Goal: Task Accomplishment & Management: Manage account settings

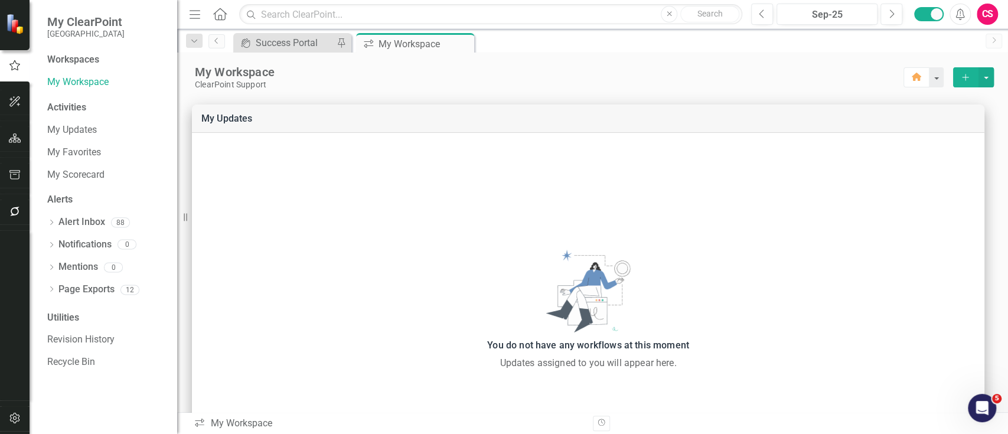
click at [28, 412] on div at bounding box center [15, 418] width 30 height 25
click at [19, 419] on icon "button" at bounding box center [15, 417] width 12 height 9
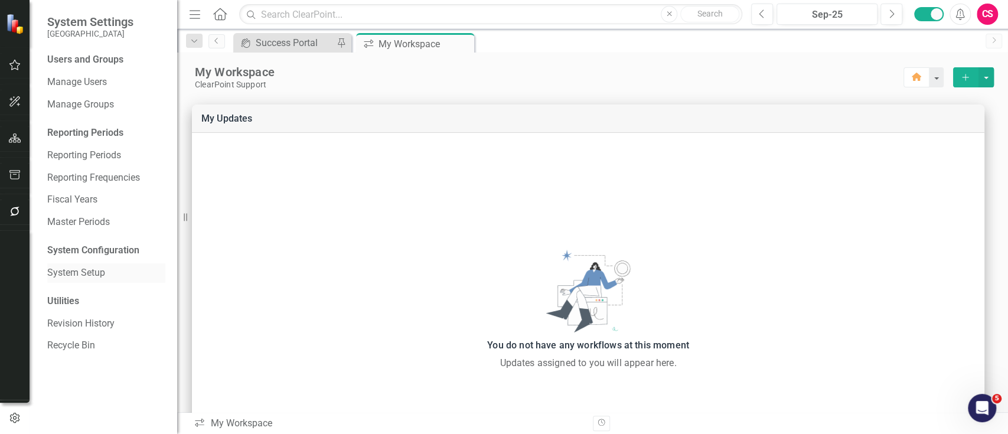
click at [87, 273] on link "System Setup" at bounding box center [106, 273] width 118 height 14
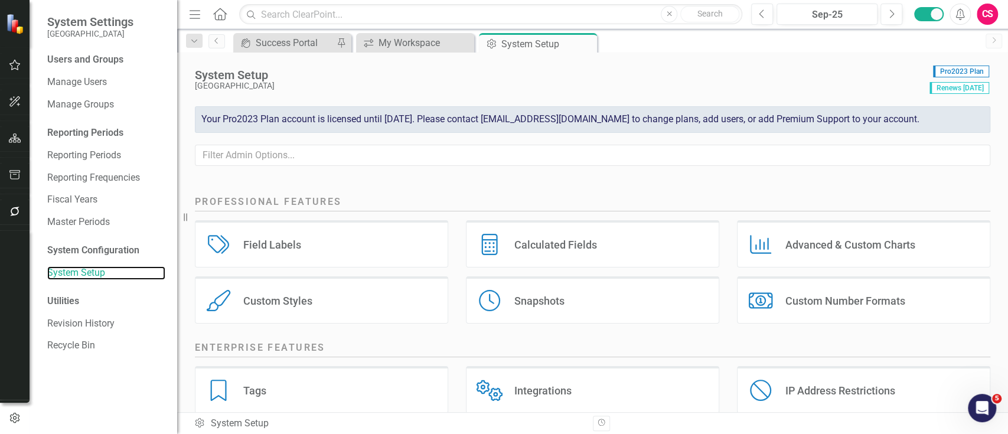
scroll to position [105, 0]
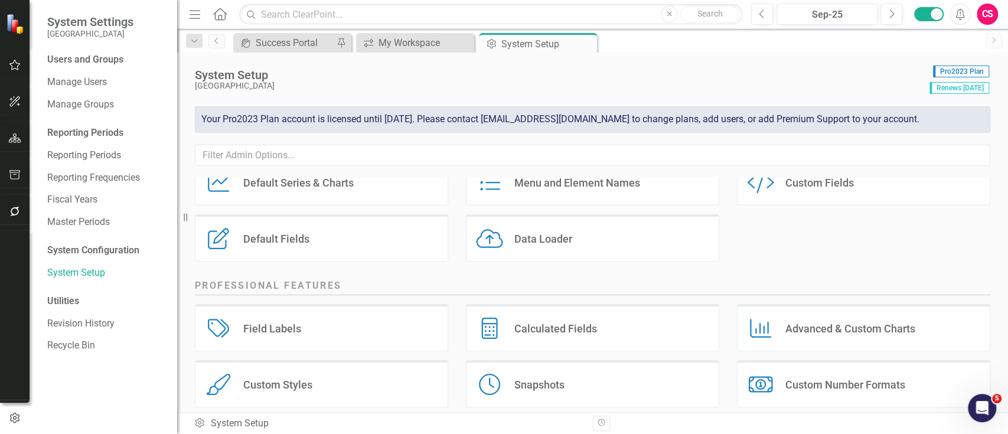
click at [293, 254] on div "Default Fields Default Fields" at bounding box center [321, 237] width 253 height 47
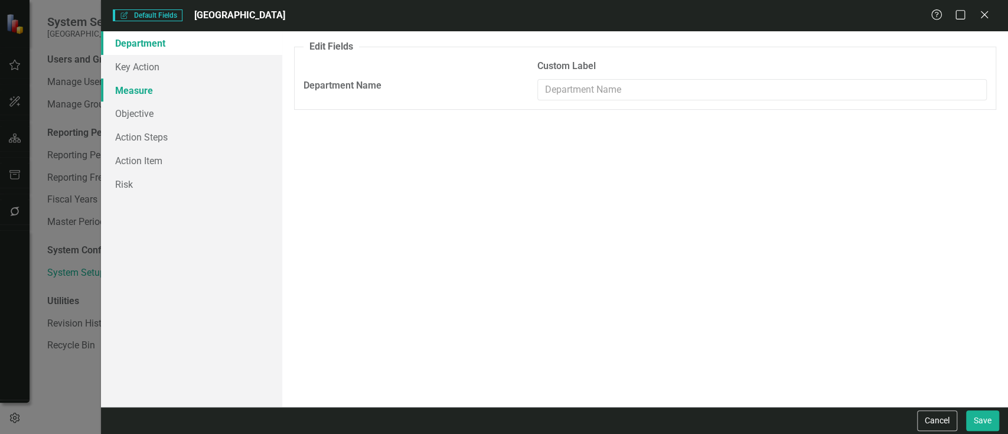
click at [179, 89] on link "Measure" at bounding box center [191, 91] width 181 height 24
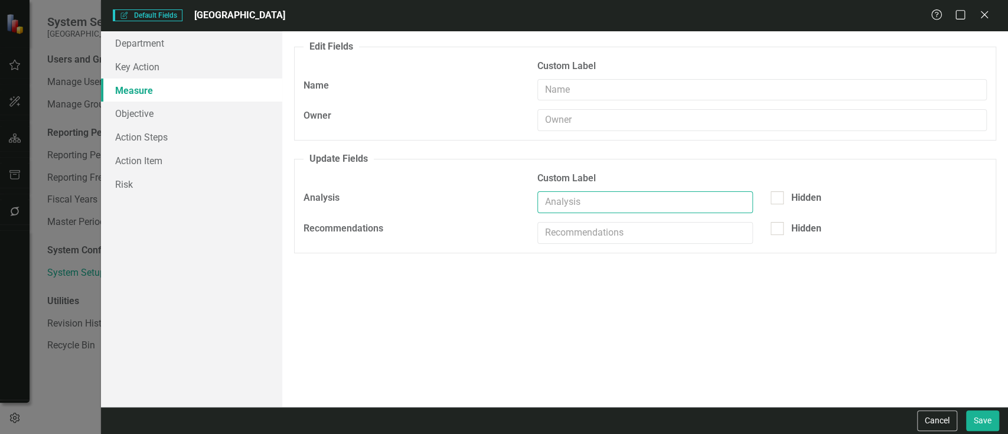
click at [567, 192] on input "text" at bounding box center [645, 202] width 216 height 22
type input "Progress Update"
click at [967, 426] on button "Save" at bounding box center [982, 420] width 33 height 21
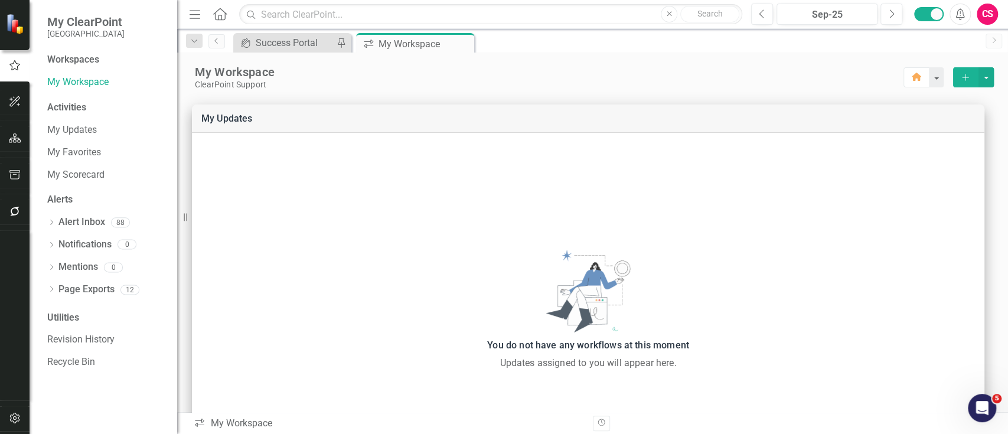
click at [5, 130] on button "button" at bounding box center [15, 138] width 27 height 25
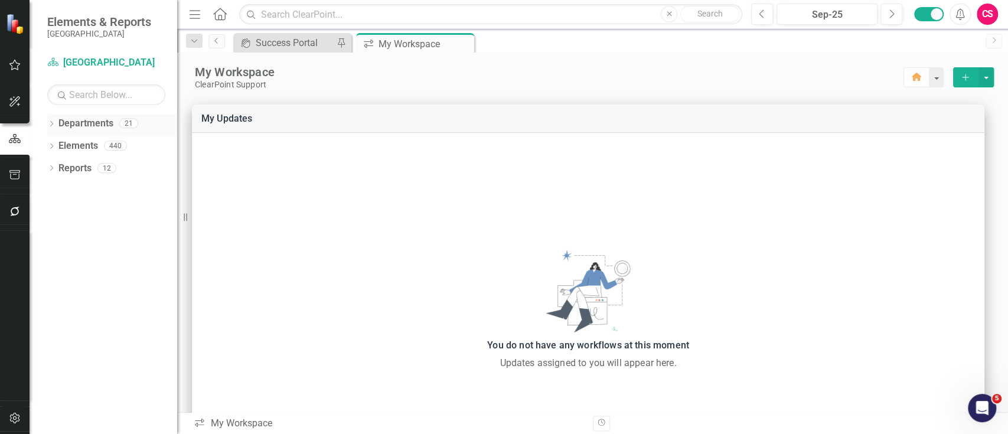
click at [48, 123] on icon "Dropdown" at bounding box center [51, 125] width 8 height 6
click at [57, 148] on icon "Dropdown" at bounding box center [57, 145] width 9 height 7
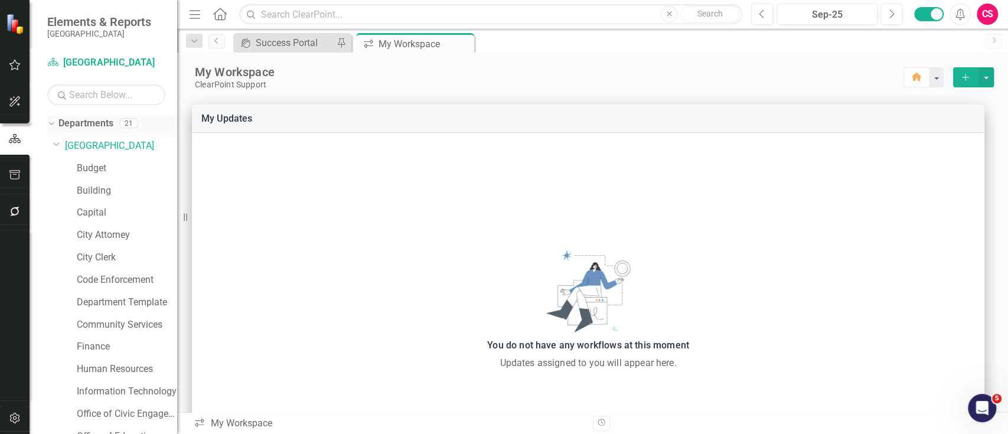
click at [91, 123] on link "Departments" at bounding box center [85, 124] width 55 height 14
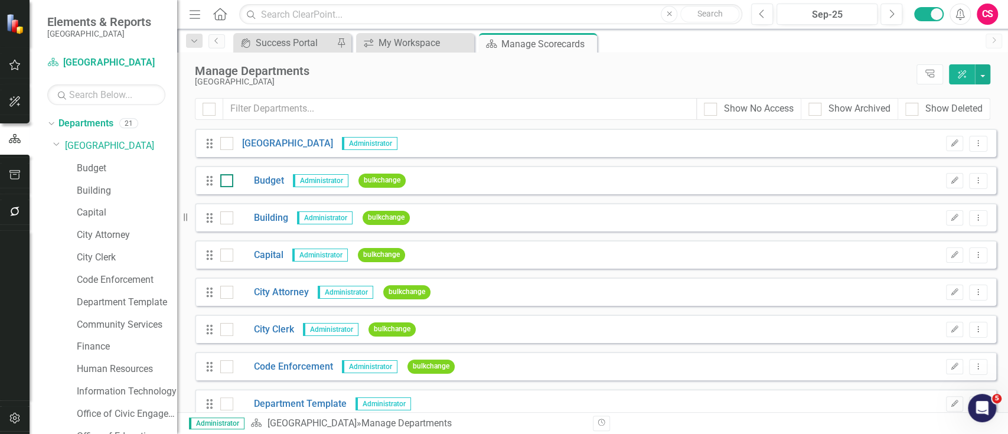
click at [224, 179] on input "checkbox" at bounding box center [224, 178] width 8 height 8
checkbox input "true"
click at [224, 220] on div at bounding box center [226, 217] width 13 height 13
click at [224, 219] on input "checkbox" at bounding box center [224, 215] width 8 height 8
checkbox input "true"
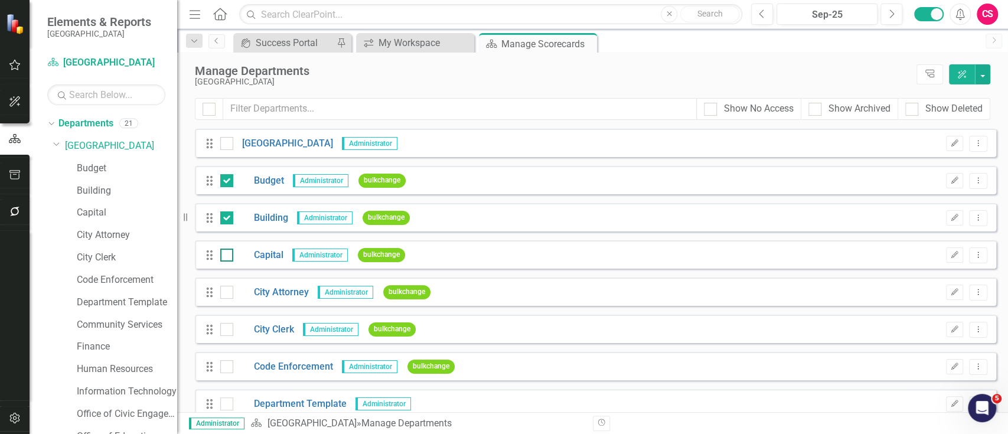
click at [227, 250] on input "checkbox" at bounding box center [224, 253] width 8 height 8
checkbox input "true"
click at [224, 289] on input "checkbox" at bounding box center [224, 290] width 8 height 8
checkbox input "true"
click at [227, 325] on input "checkbox" at bounding box center [224, 327] width 8 height 8
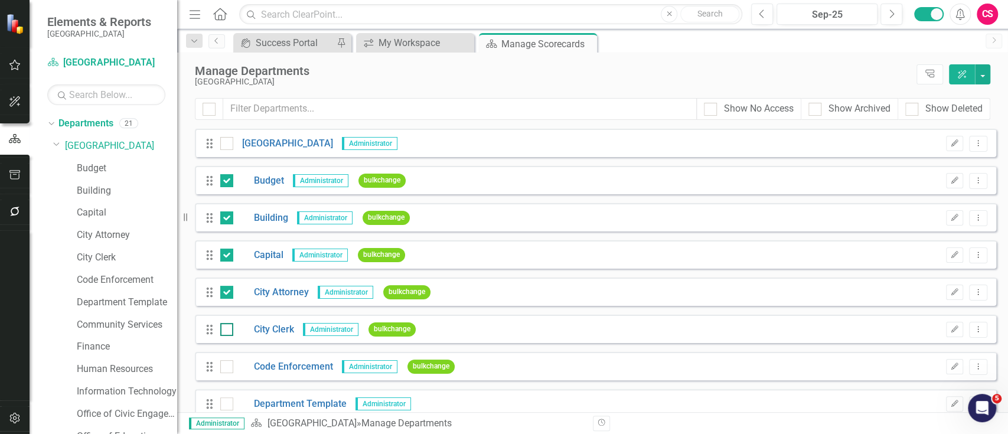
checkbox input "true"
click at [203, 123] on div "Show No Access Show Archived Show Deleted" at bounding box center [592, 113] width 831 height 31
click at [205, 115] on div at bounding box center [208, 109] width 13 height 13
click at [205, 110] on input "checkbox" at bounding box center [206, 107] width 8 height 8
checkbox input "true"
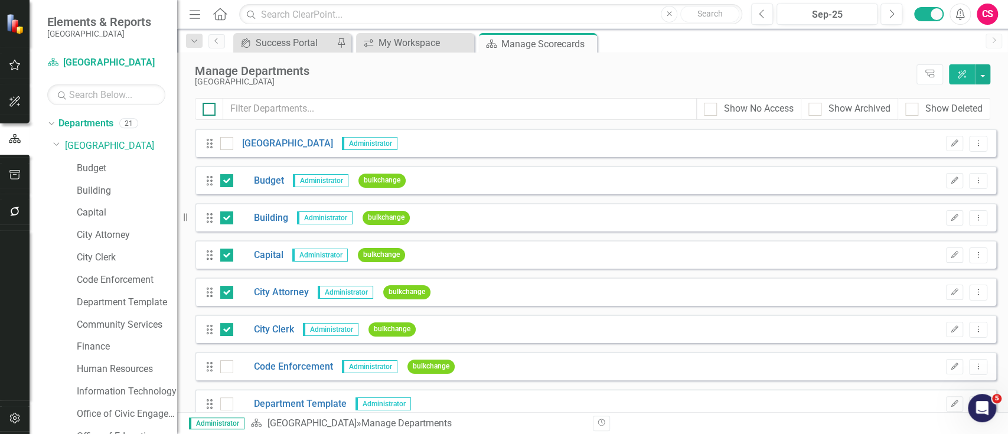
checkbox input "true"
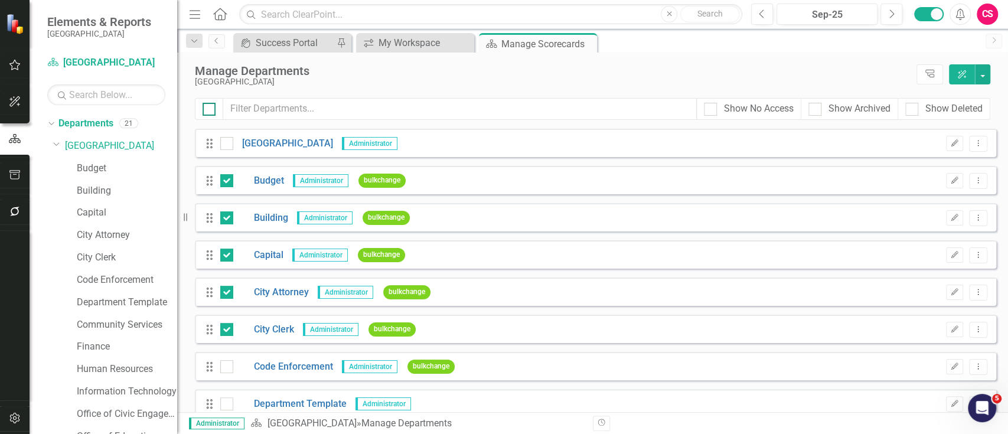
checkbox input "true"
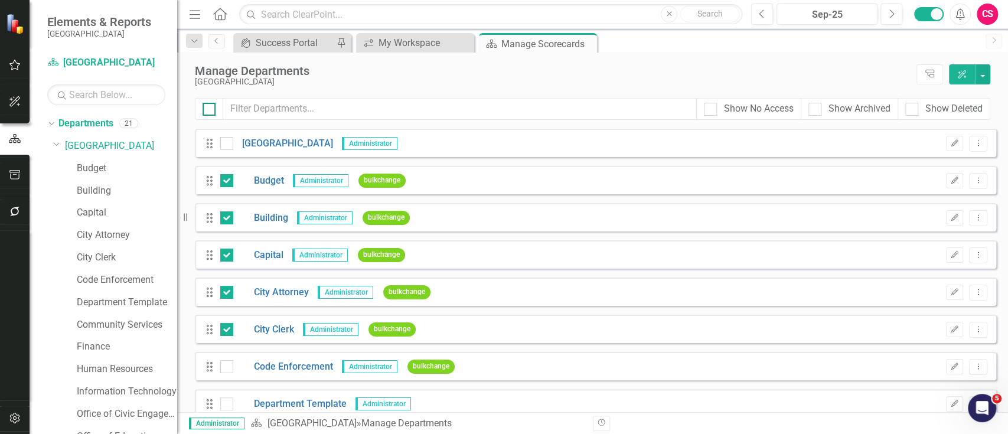
checkbox input "true"
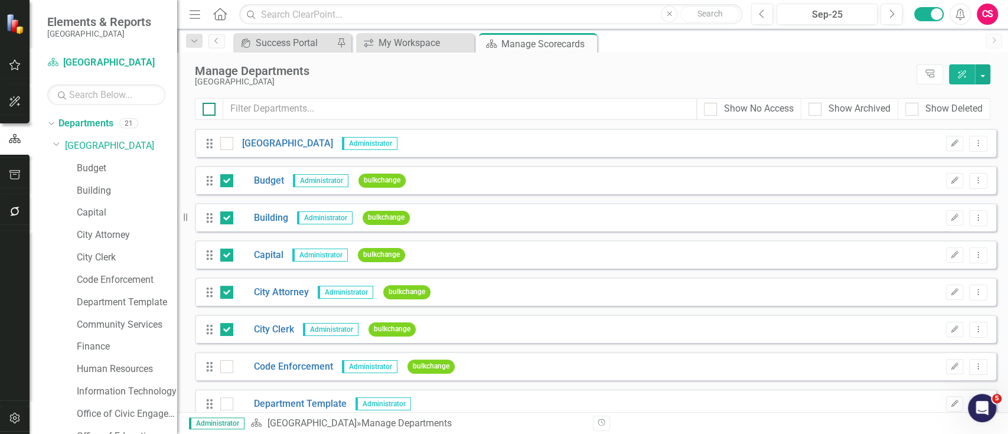
checkbox input "true"
click at [205, 115] on div at bounding box center [208, 109] width 13 height 13
click at [205, 110] on input "checkbox" at bounding box center [206, 107] width 8 height 8
checkbox input "false"
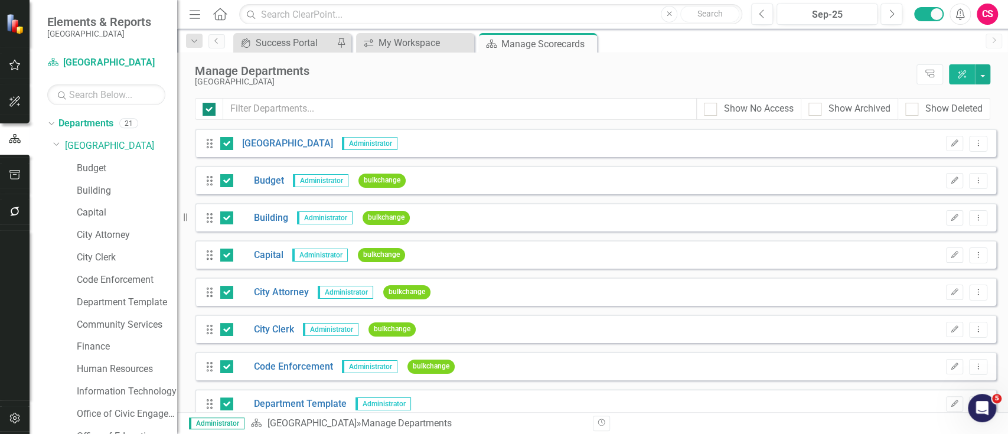
checkbox input "false"
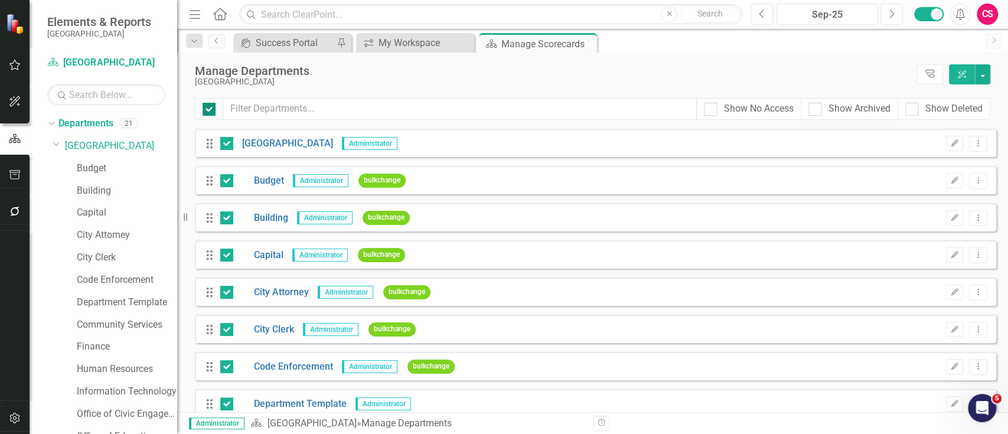
checkbox input "false"
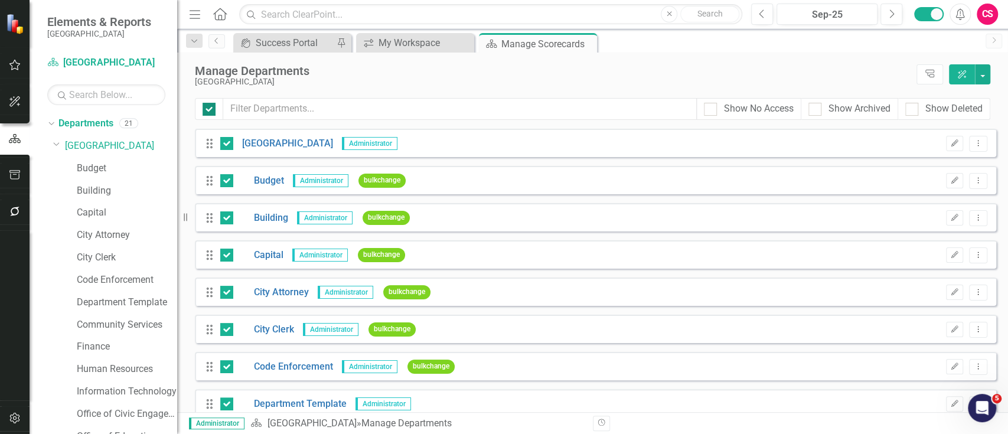
checkbox input "false"
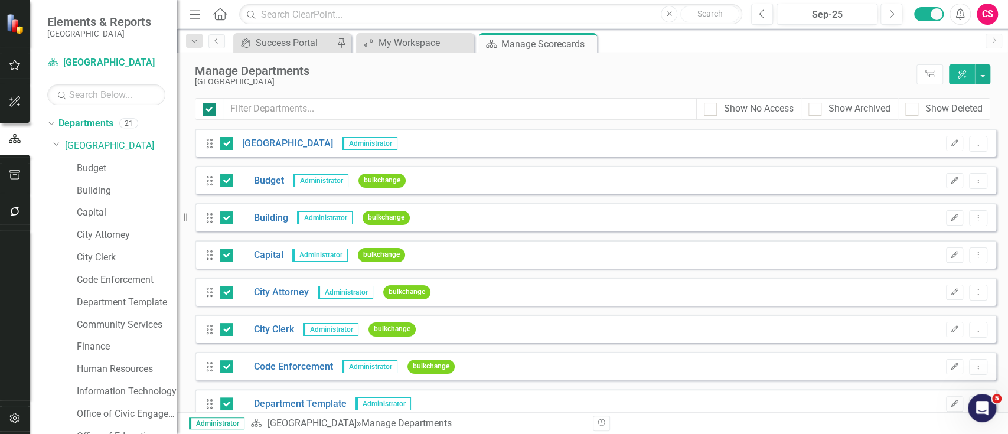
checkbox input "false"
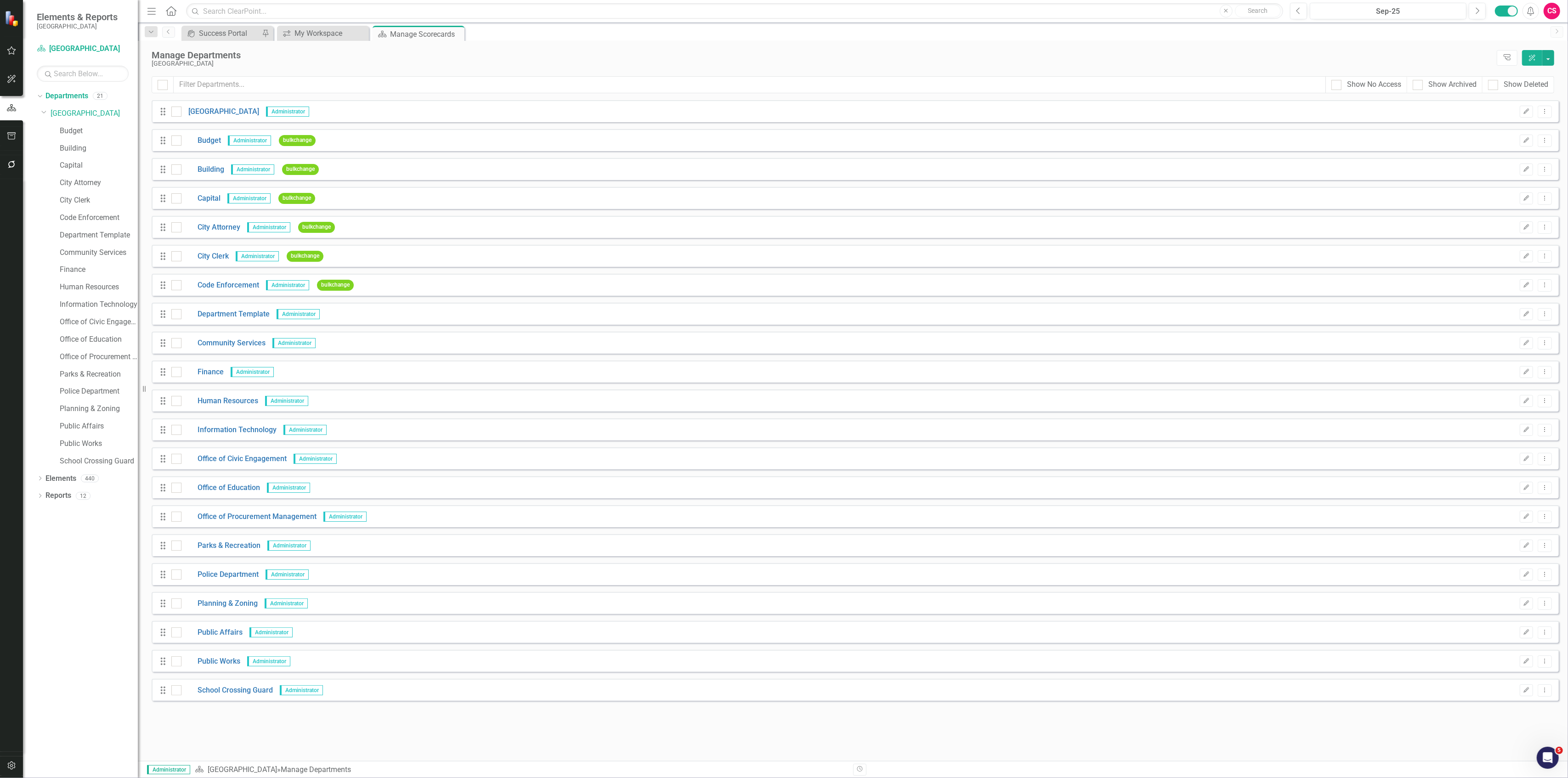
click at [9, 142] on button "button" at bounding box center [12, 136] width 21 height 19
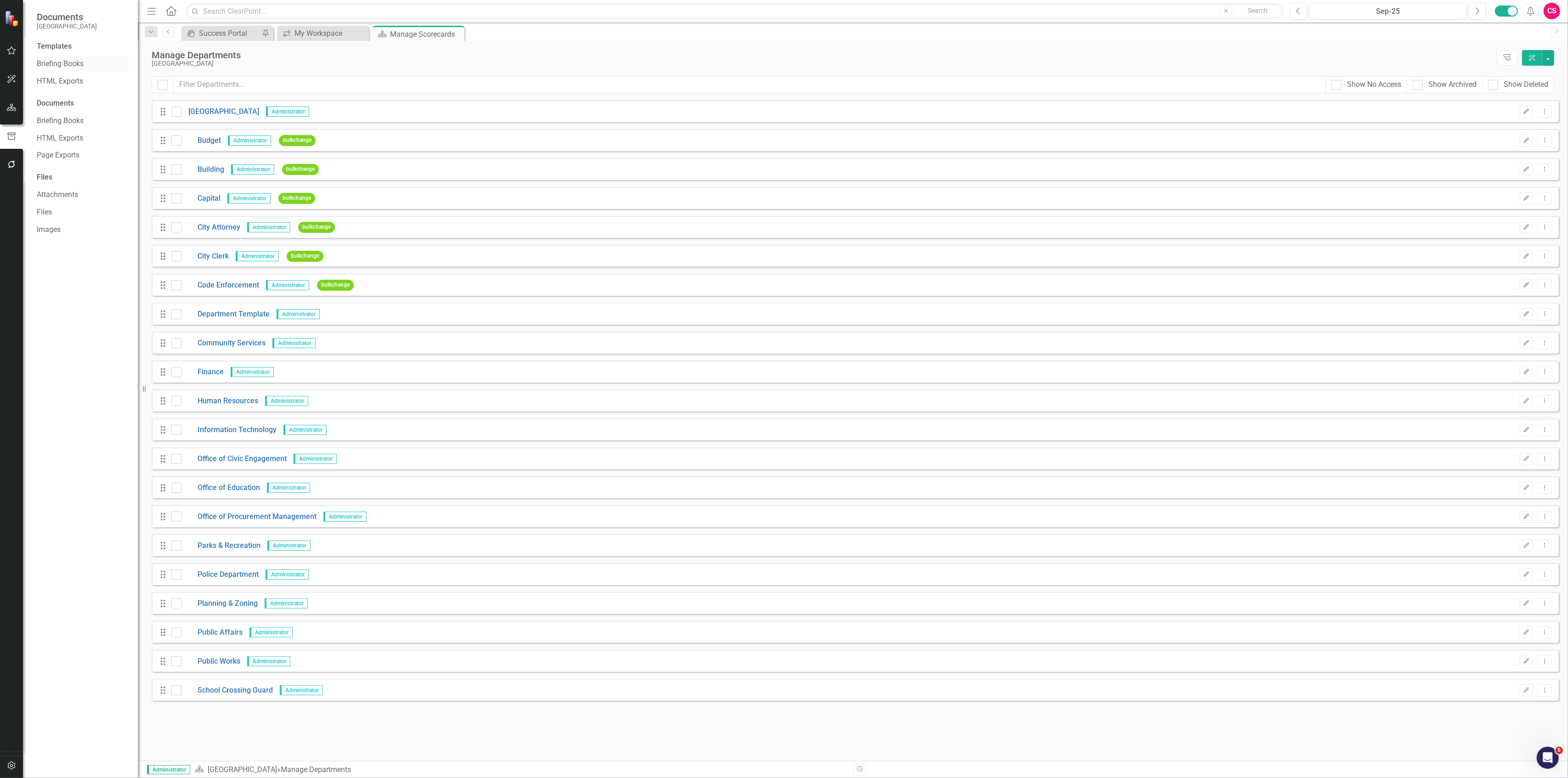
click at [75, 68] on link "Briefing Books" at bounding box center [82, 65] width 92 height 11
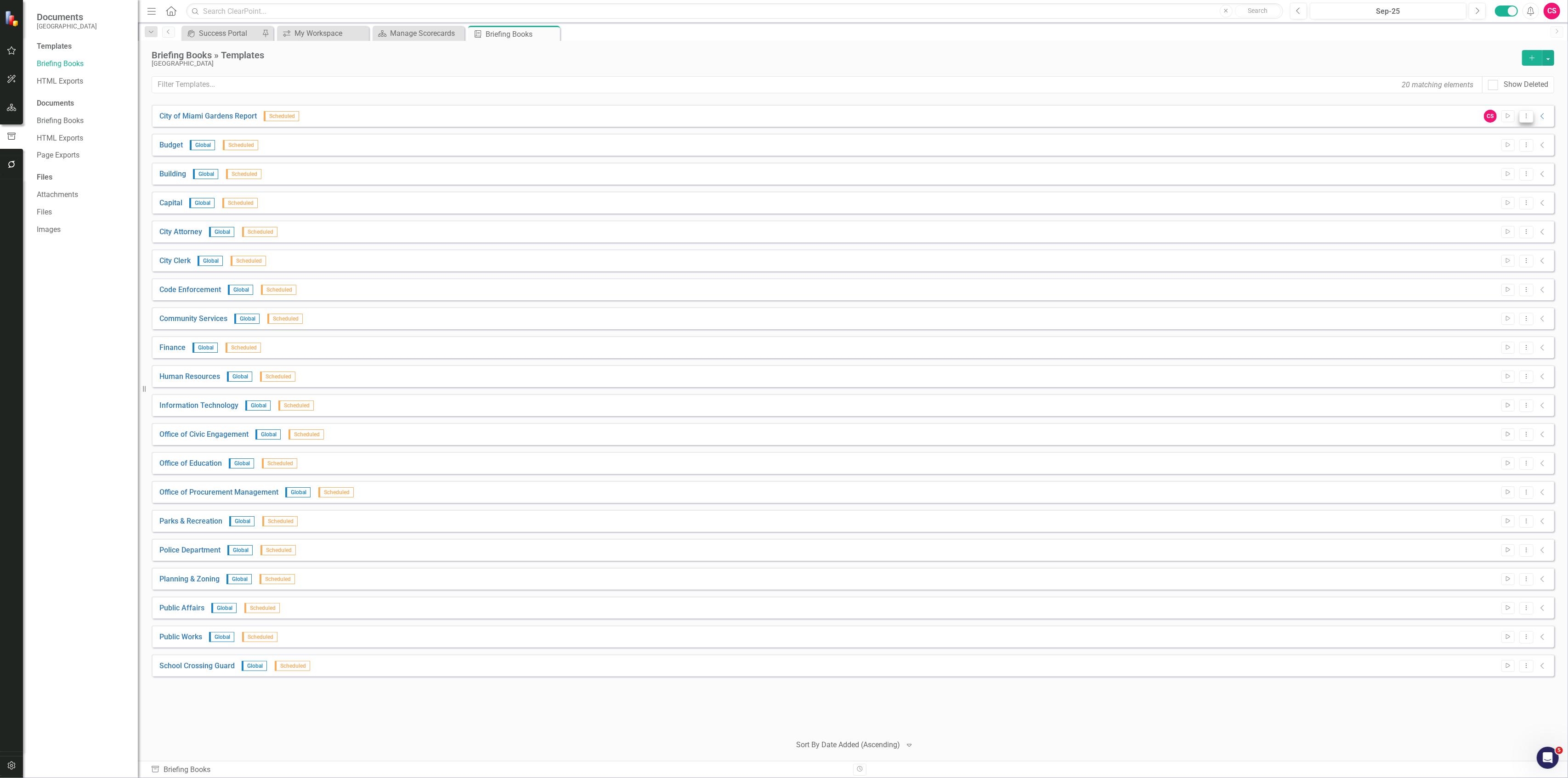
click at [784, 118] on icon "Dropdown Menu" at bounding box center [1526, 116] width 8 height 6
click at [784, 163] on link "Edit Edit Template" at bounding box center [1490, 166] width 85 height 17
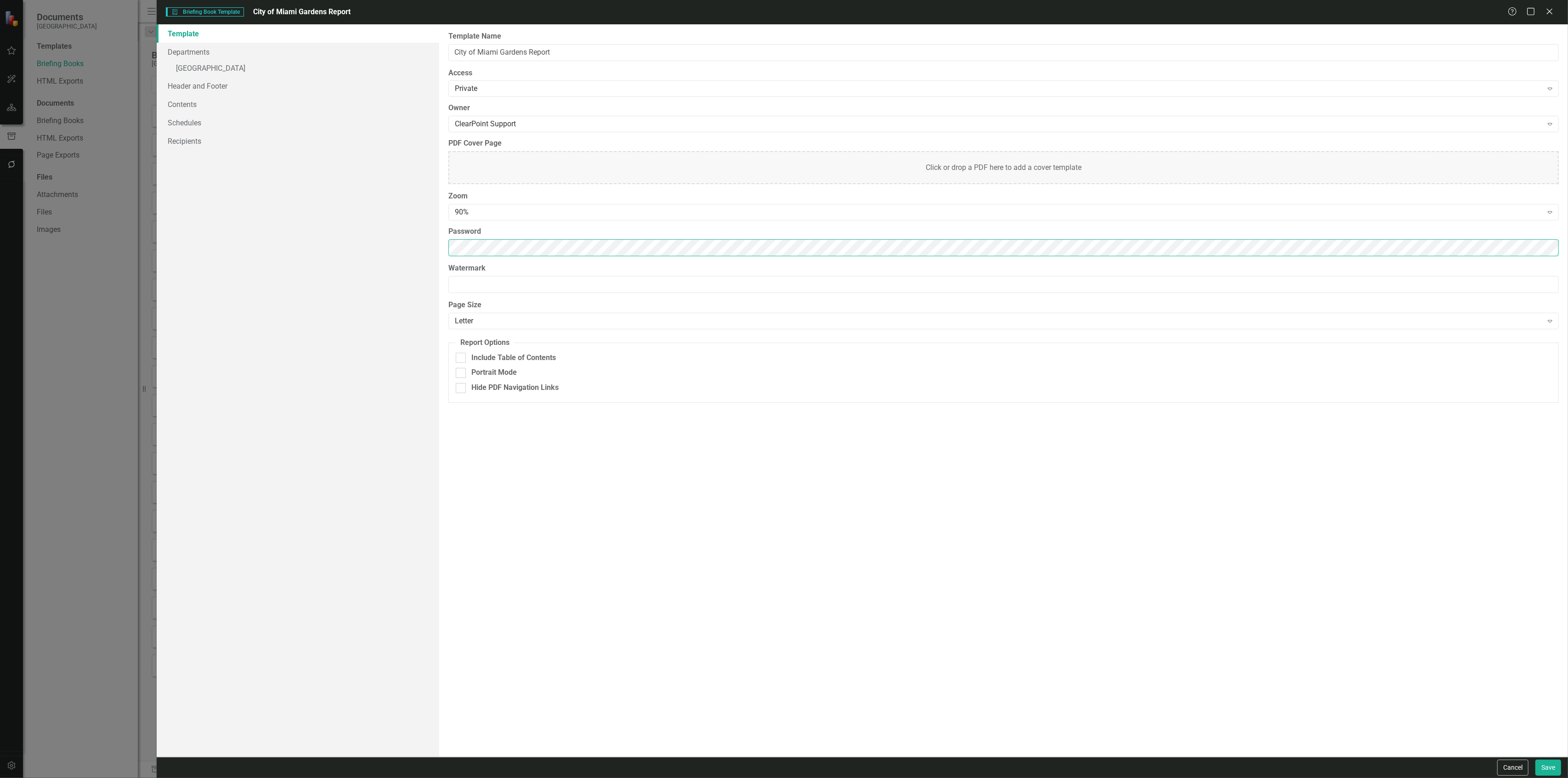
click at [375, 265] on div "Template Departments » [GEOGRAPHIC_DATA] Header and Footer Contents Schedules R…" at bounding box center [862, 391] width 1412 height 733
click at [265, 58] on link "Departments" at bounding box center [297, 52] width 282 height 19
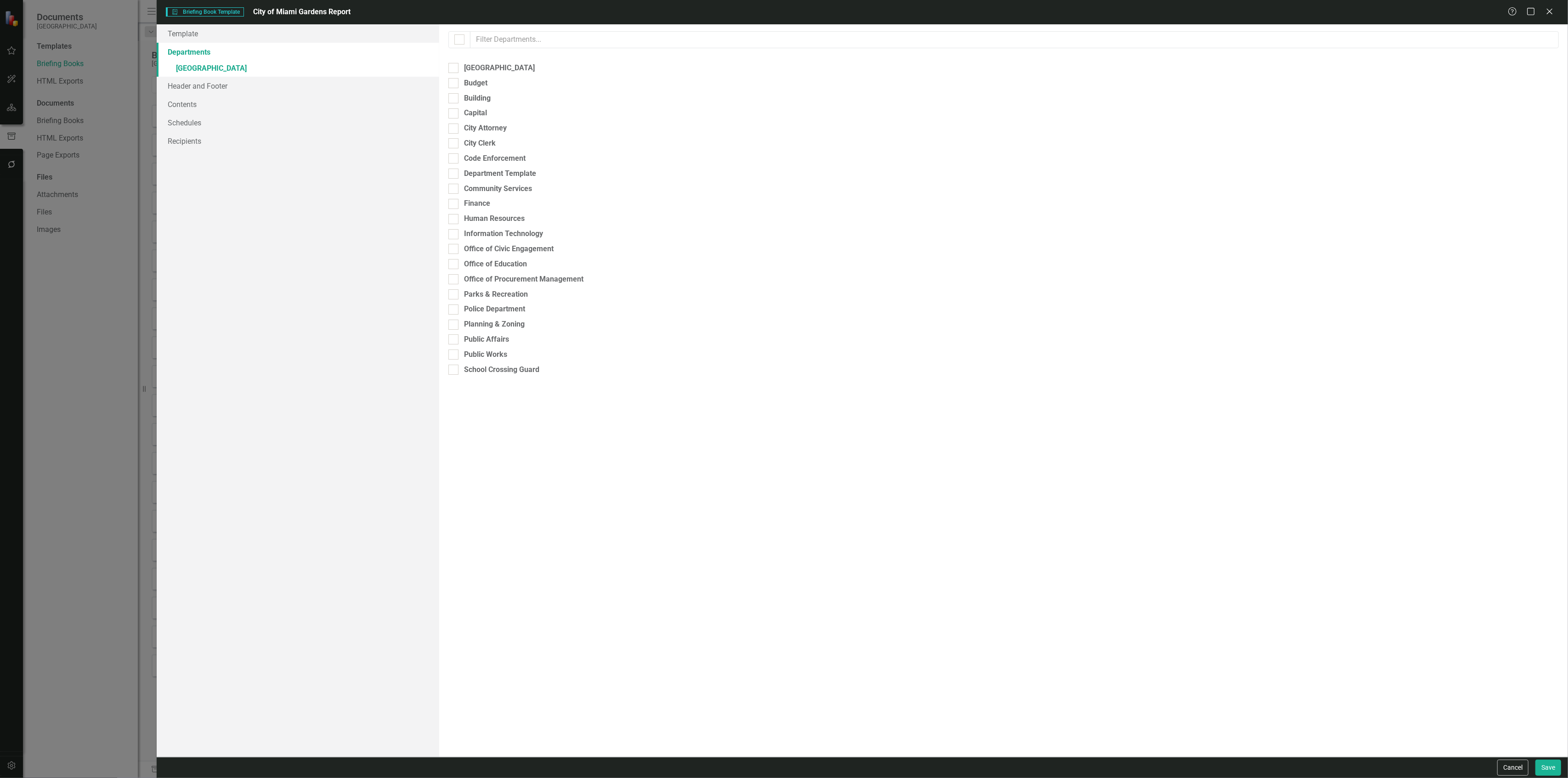
checkbox input "false"
checkbox input "true"
click at [260, 68] on link "» [GEOGRAPHIC_DATA]" at bounding box center [297, 69] width 282 height 16
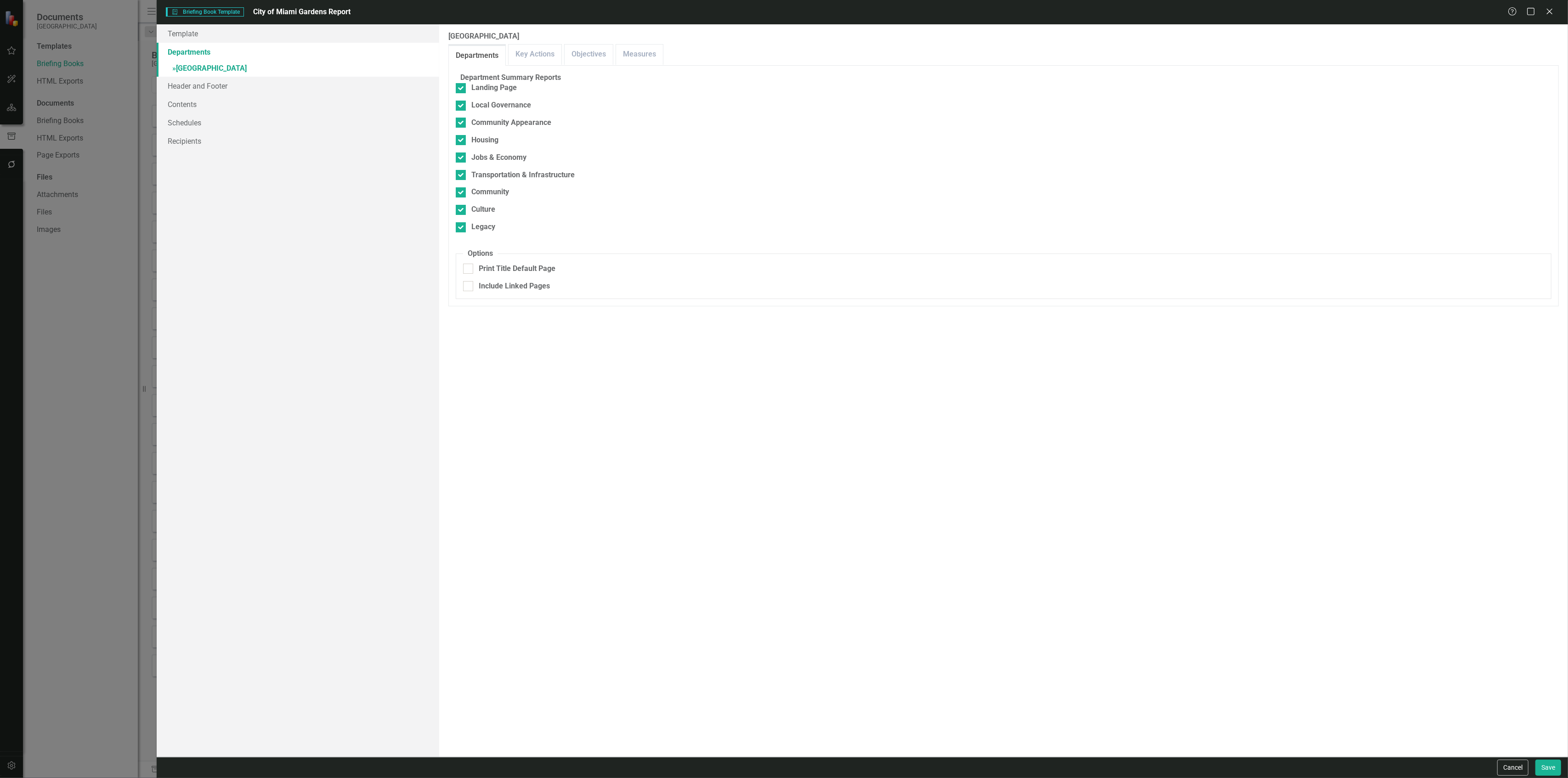
click at [580, 299] on div "Department Summary Reports Landing Page Local Governance Community Appearance H…" at bounding box center [1004, 185] width 1096 height 226
click at [784, 337] on button "Cancel" at bounding box center [1513, 767] width 31 height 16
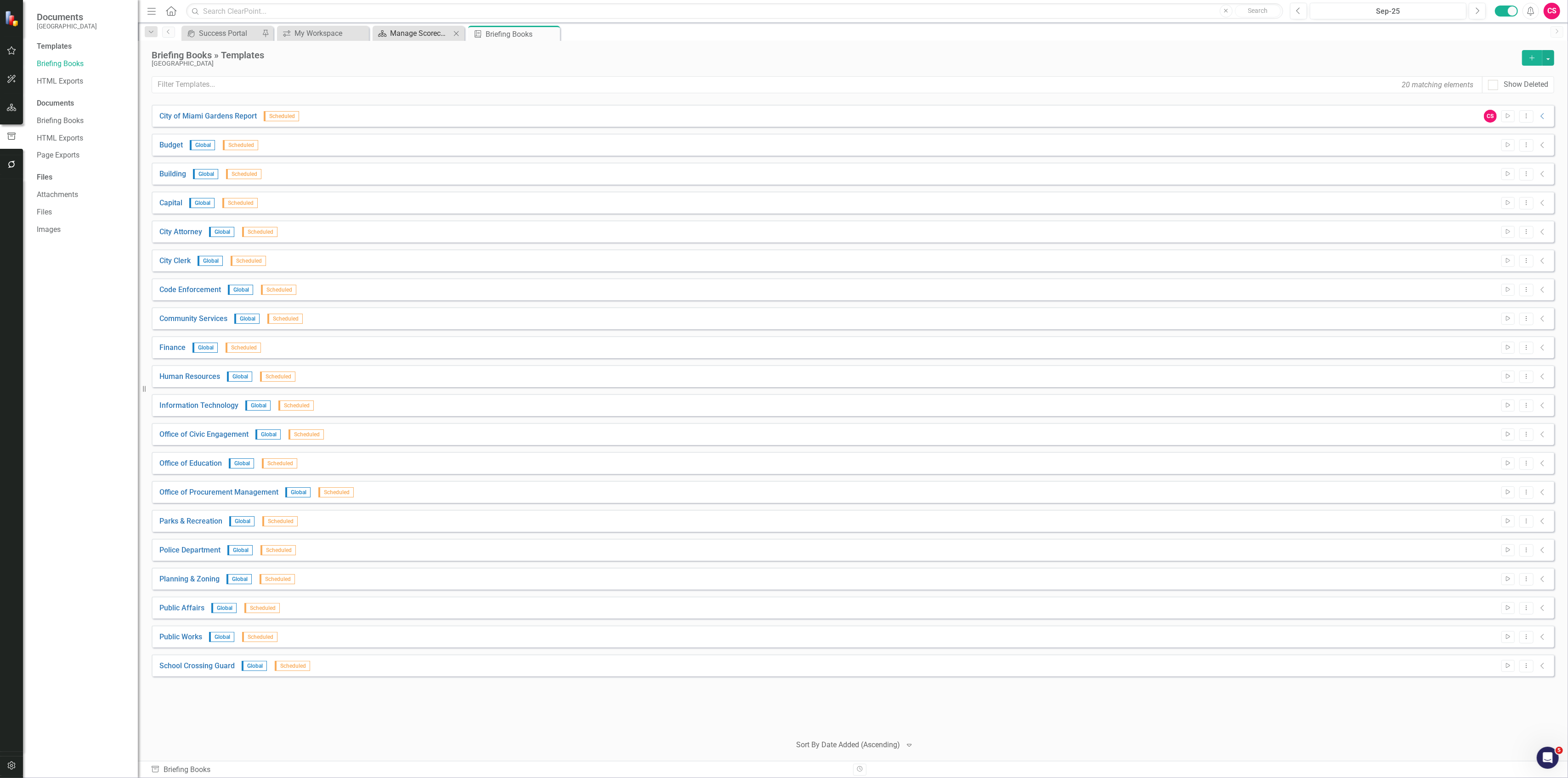
click at [414, 34] on div "Manage Scorecards" at bounding box center [420, 33] width 61 height 12
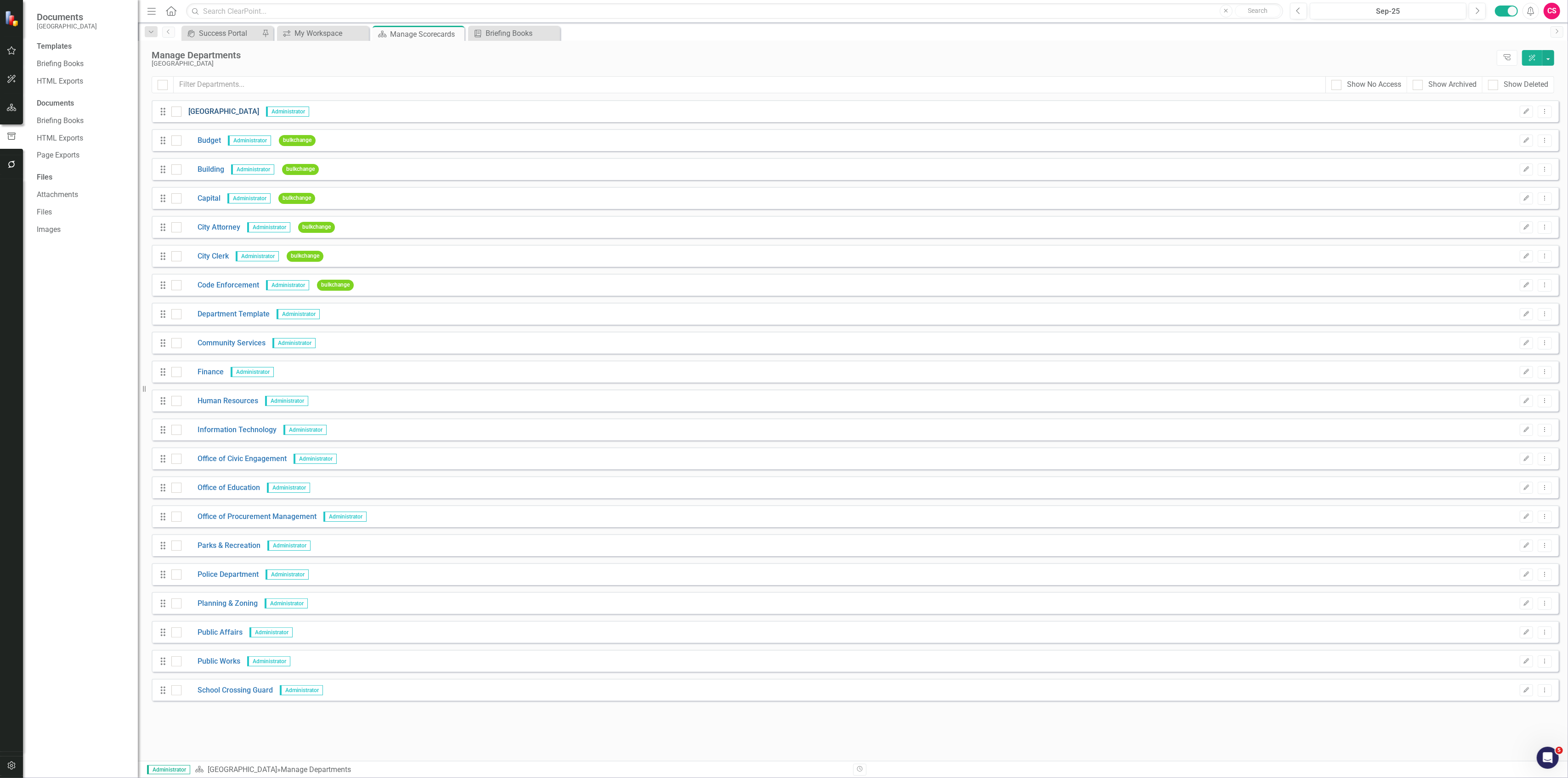
click at [225, 113] on link "[GEOGRAPHIC_DATA]" at bounding box center [220, 112] width 78 height 11
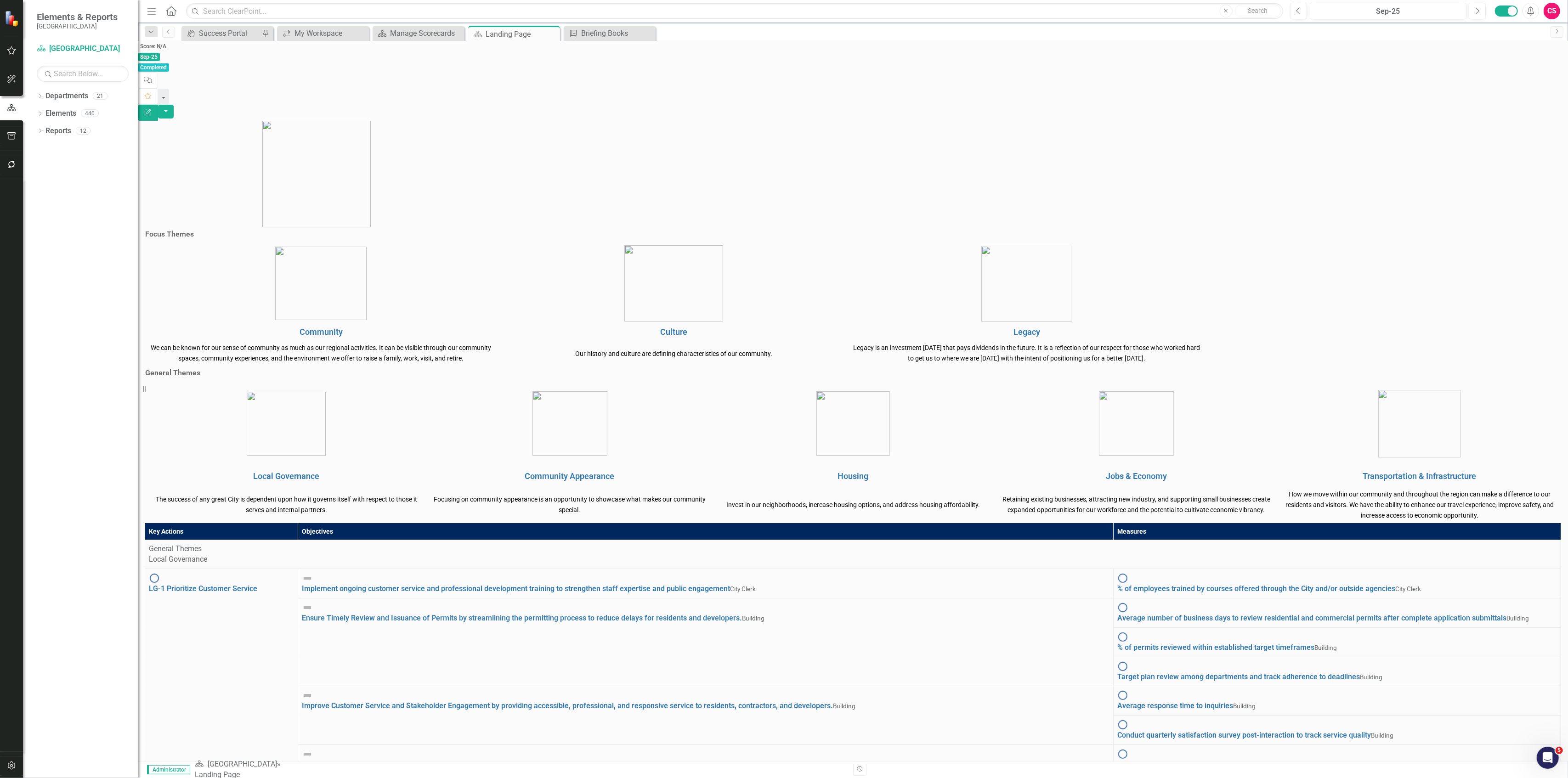
scroll to position [352, 0]
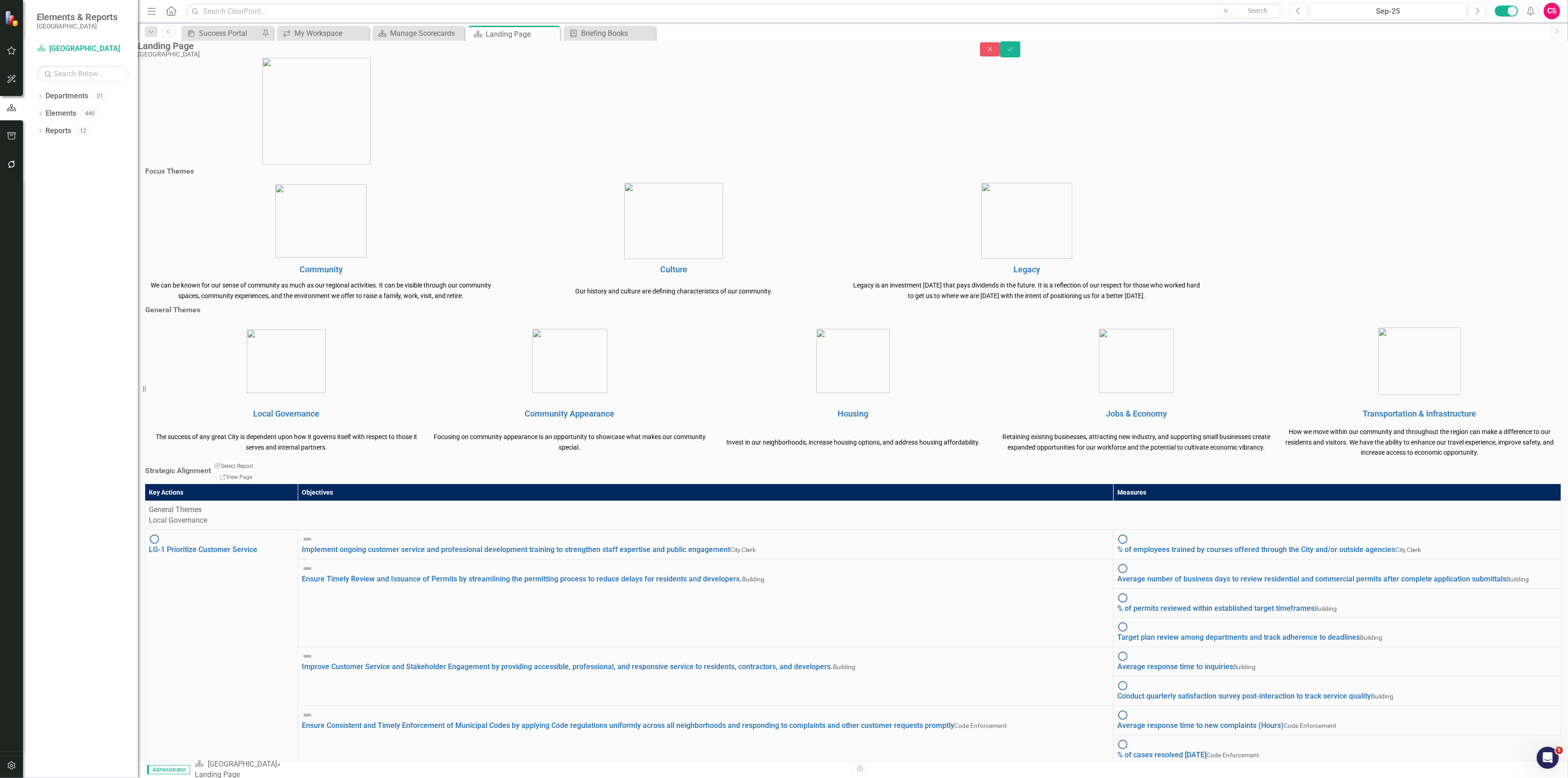
scroll to position [85, 0]
click at [255, 337] on link "Link View Page" at bounding box center [235, 477] width 40 height 12
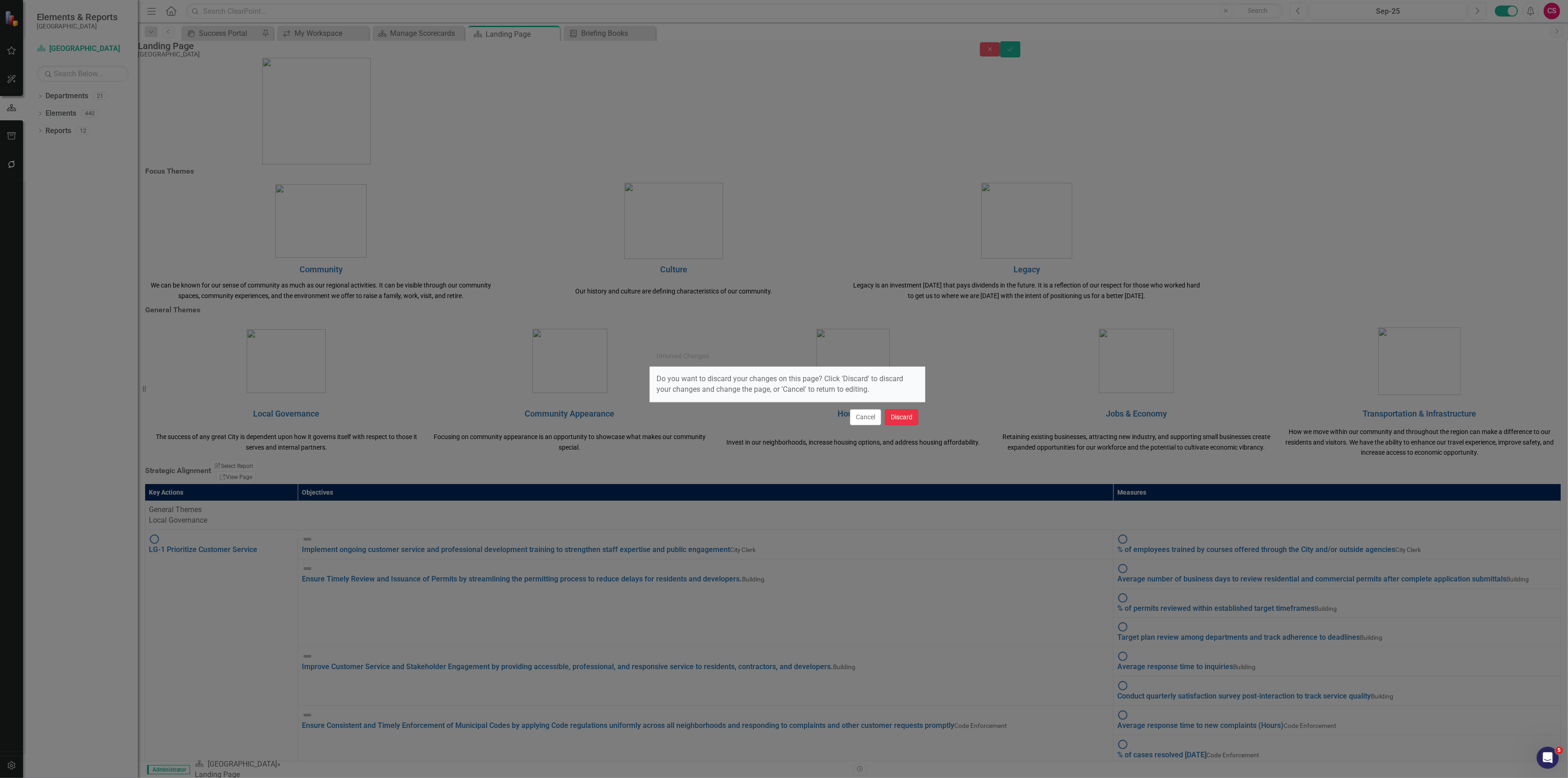
click at [784, 337] on button "Discard" at bounding box center [901, 417] width 33 height 16
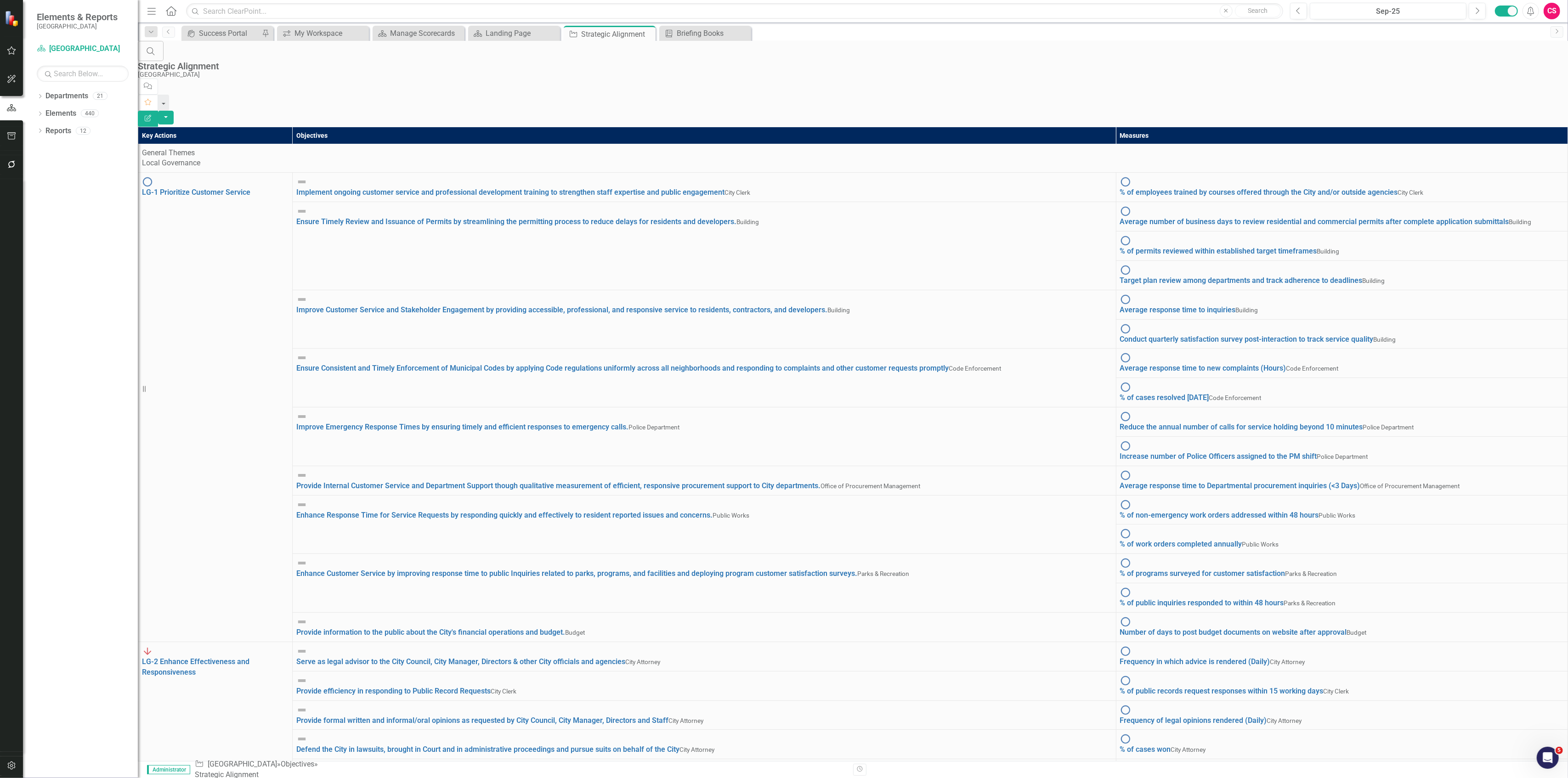
click at [158, 110] on button "Edit Report" at bounding box center [148, 118] width 20 height 16
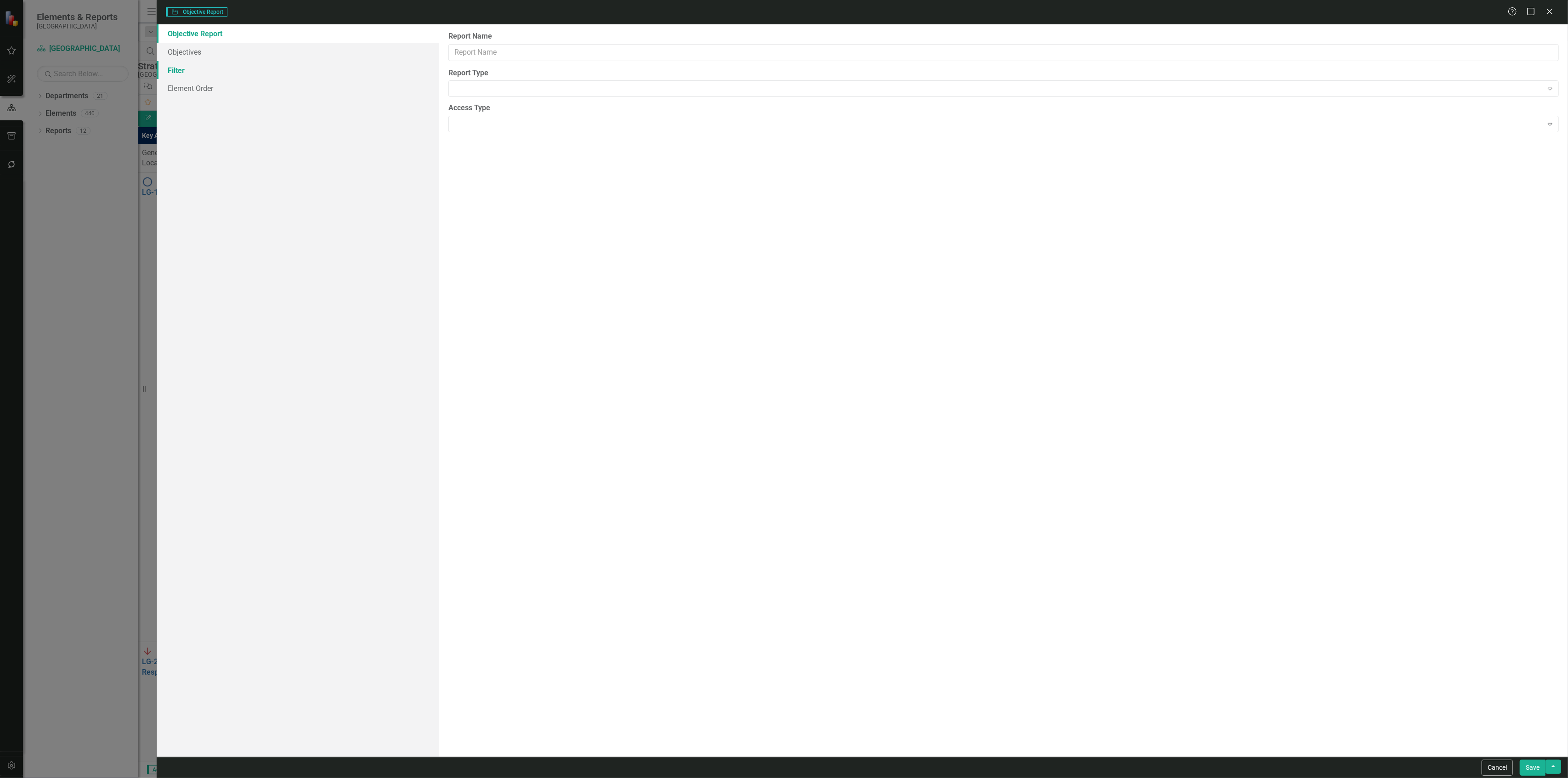
click at [300, 71] on link "Filter" at bounding box center [297, 71] width 282 height 19
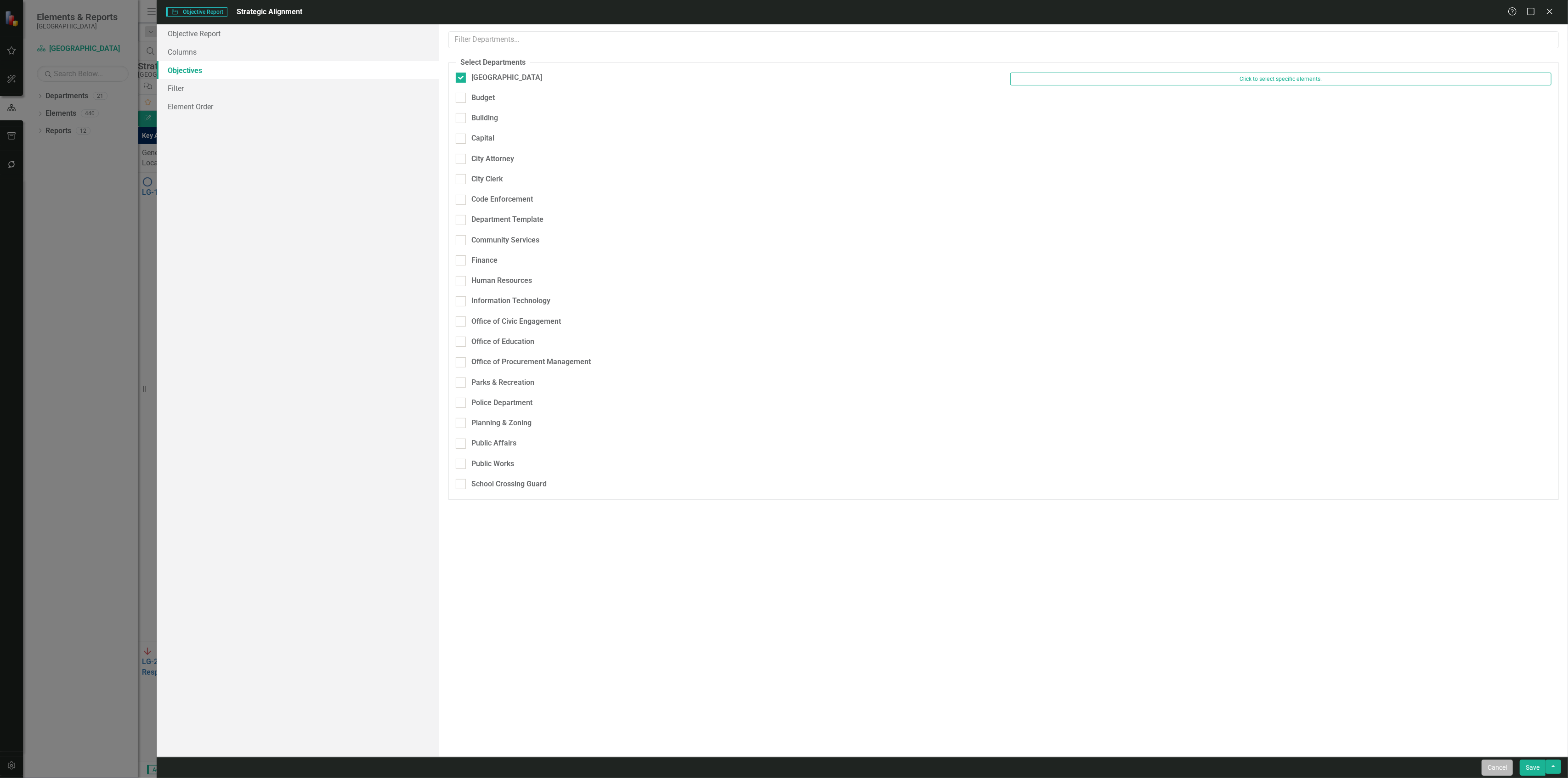
click at [784, 337] on button "Cancel" at bounding box center [1497, 767] width 31 height 16
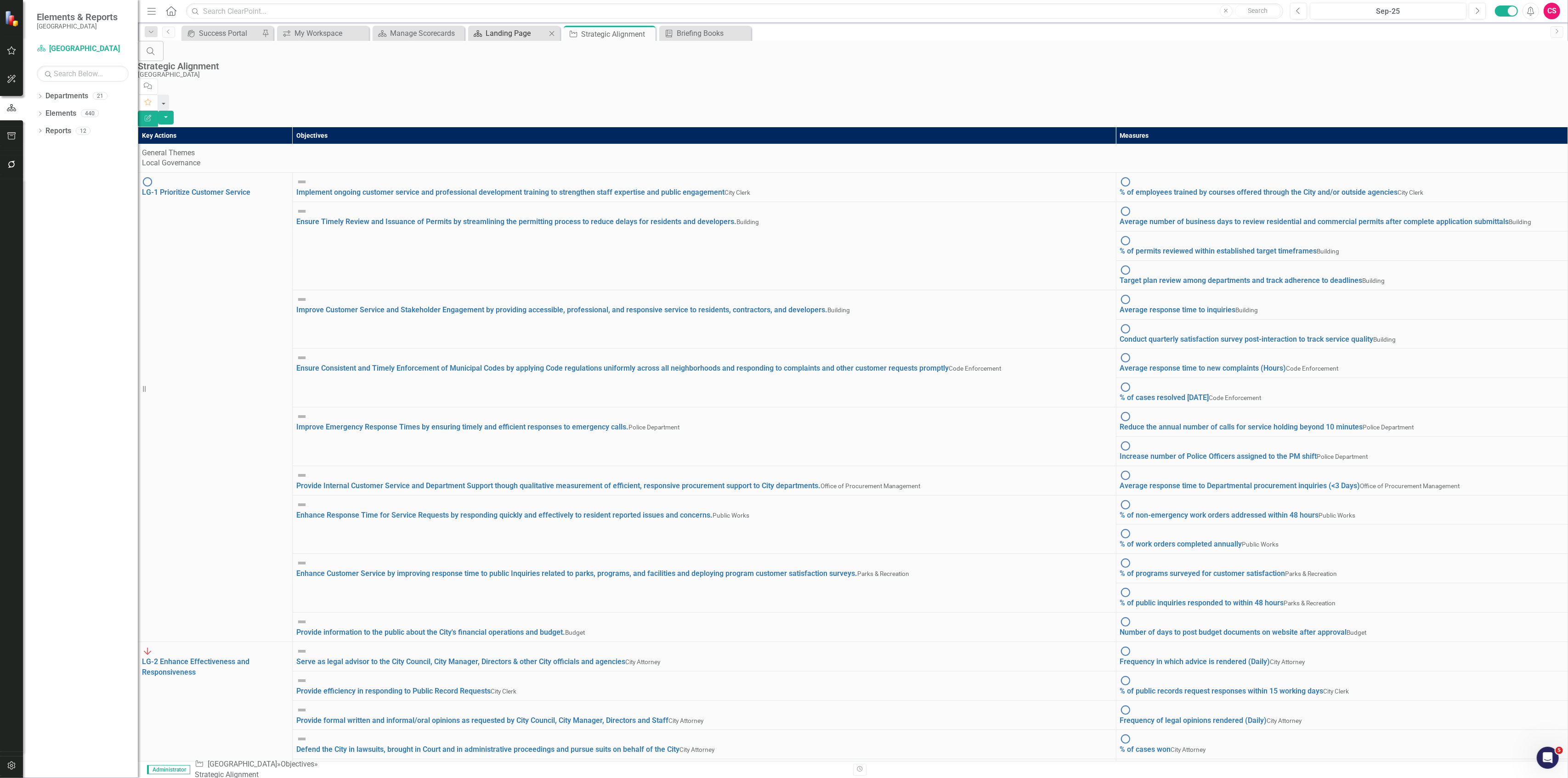
click at [528, 39] on div "Landing Page" at bounding box center [516, 33] width 61 height 12
click at [519, 29] on div "Landing Page" at bounding box center [516, 33] width 61 height 12
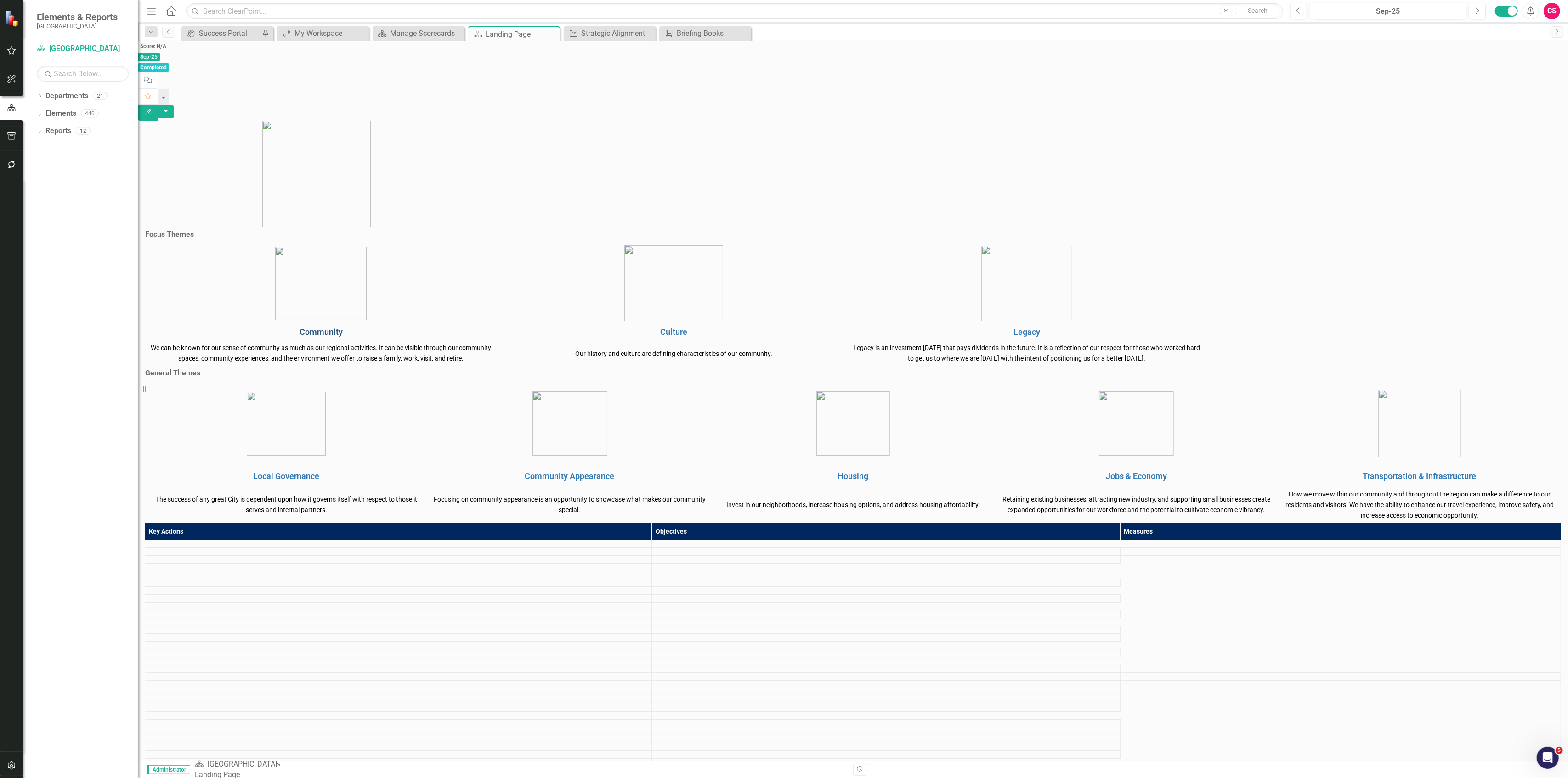
click at [342, 327] on link "Community" at bounding box center [321, 331] width 43 height 9
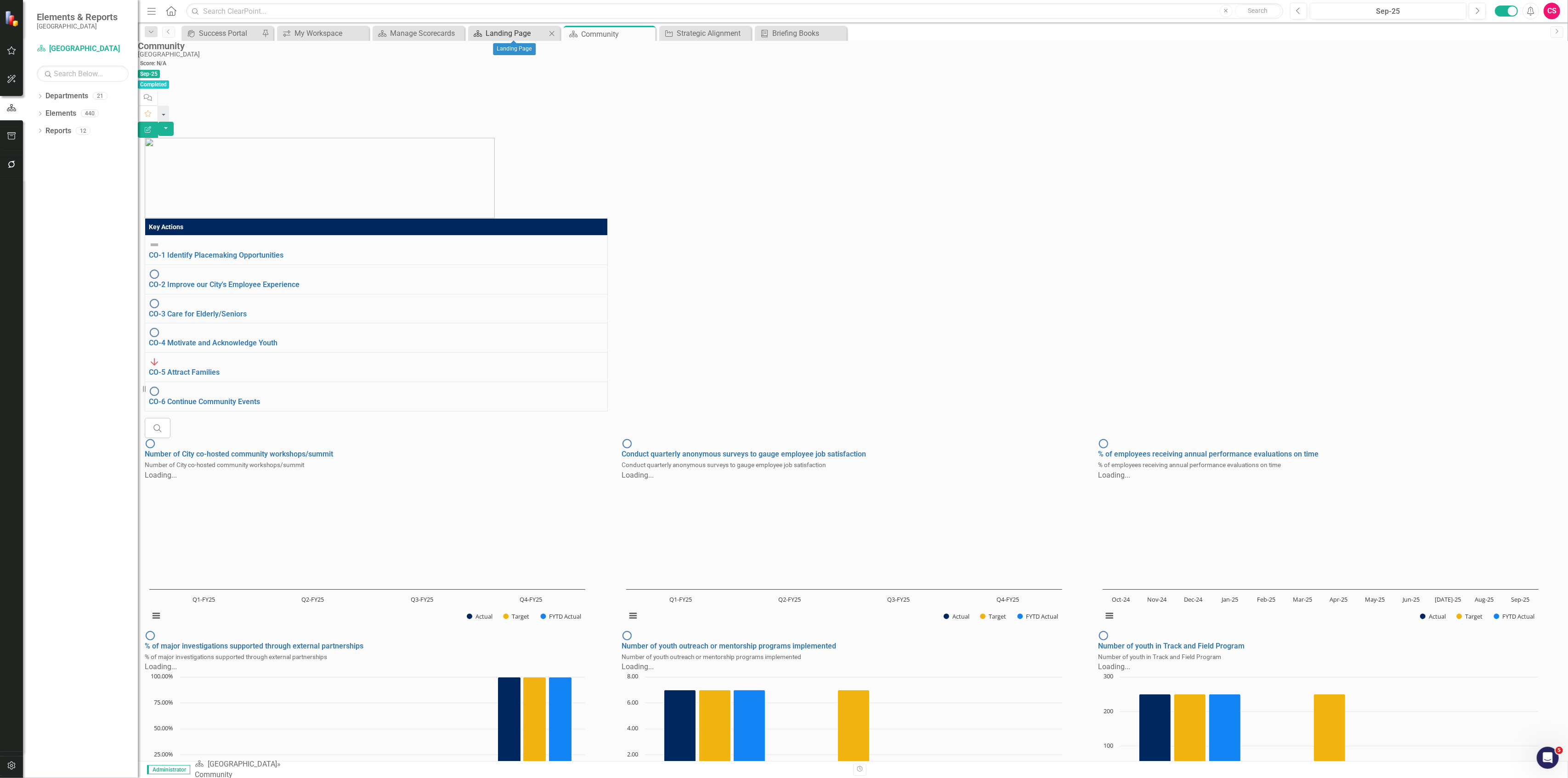
click at [507, 32] on div "Landing Page" at bounding box center [516, 33] width 61 height 12
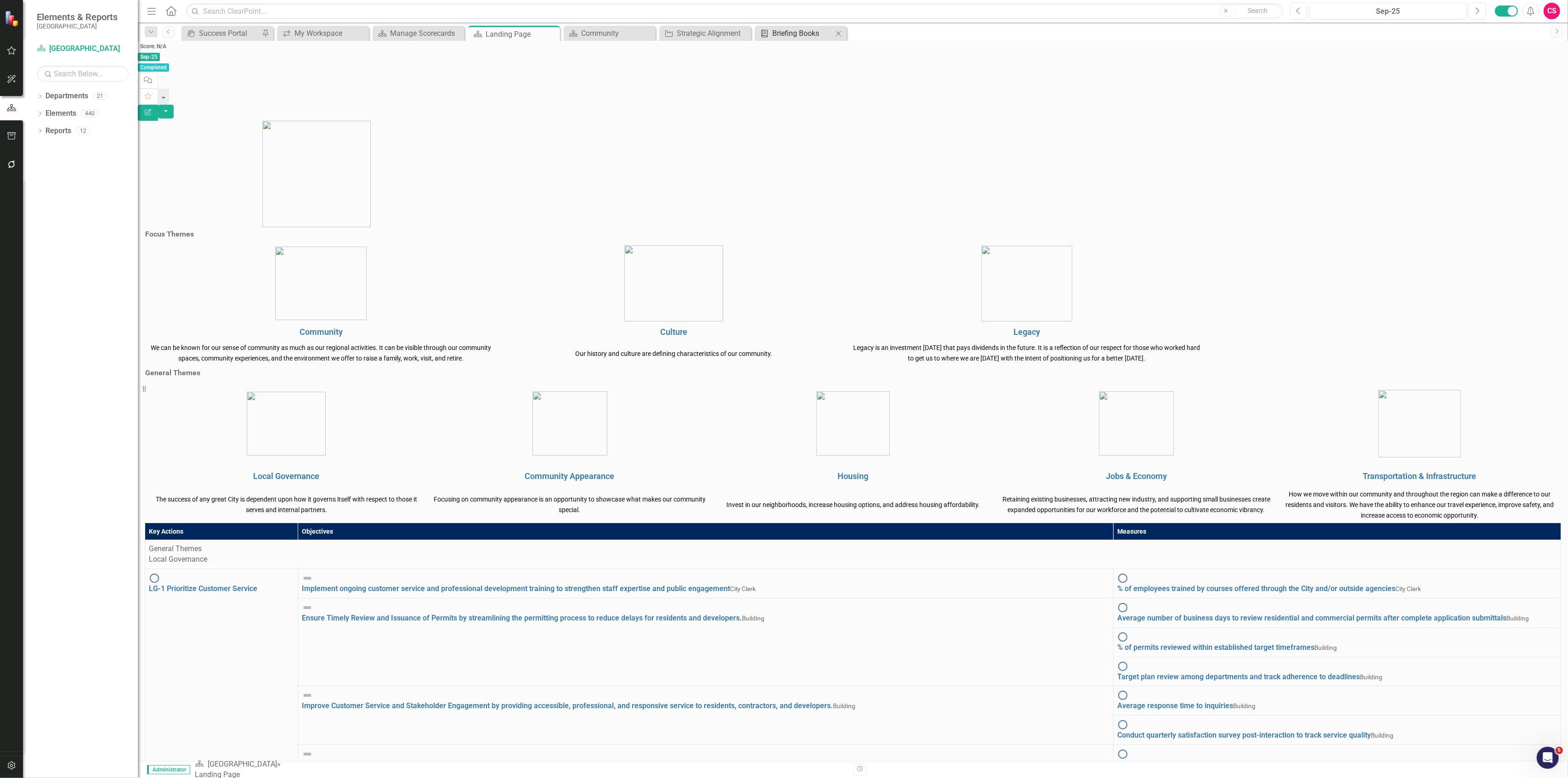
click at [784, 29] on div "Briefing Books" at bounding box center [802, 33] width 61 height 12
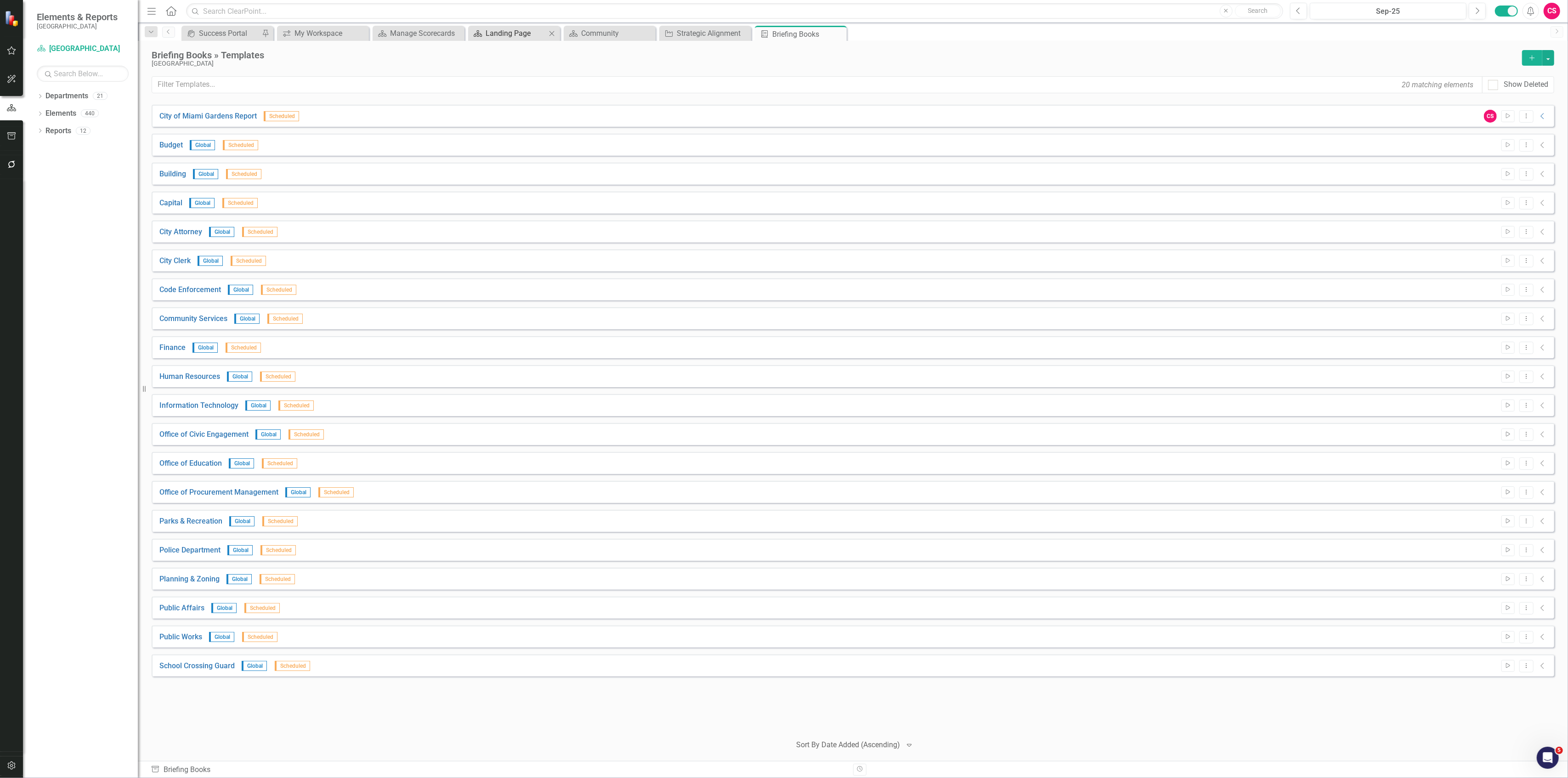
click at [491, 30] on div "Landing Page" at bounding box center [516, 33] width 61 height 12
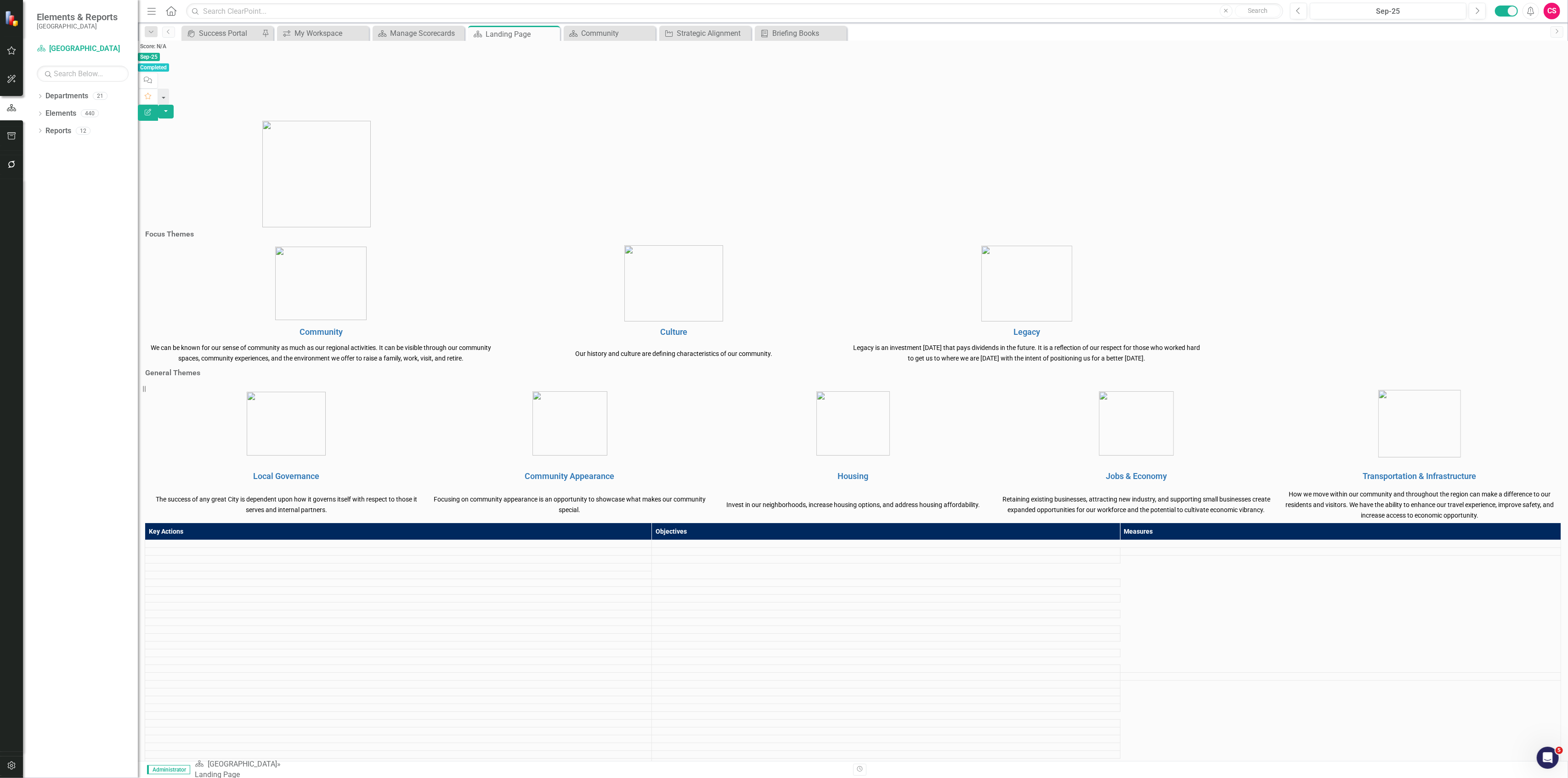
click at [158, 105] on button "Edit Report" at bounding box center [148, 113] width 20 height 16
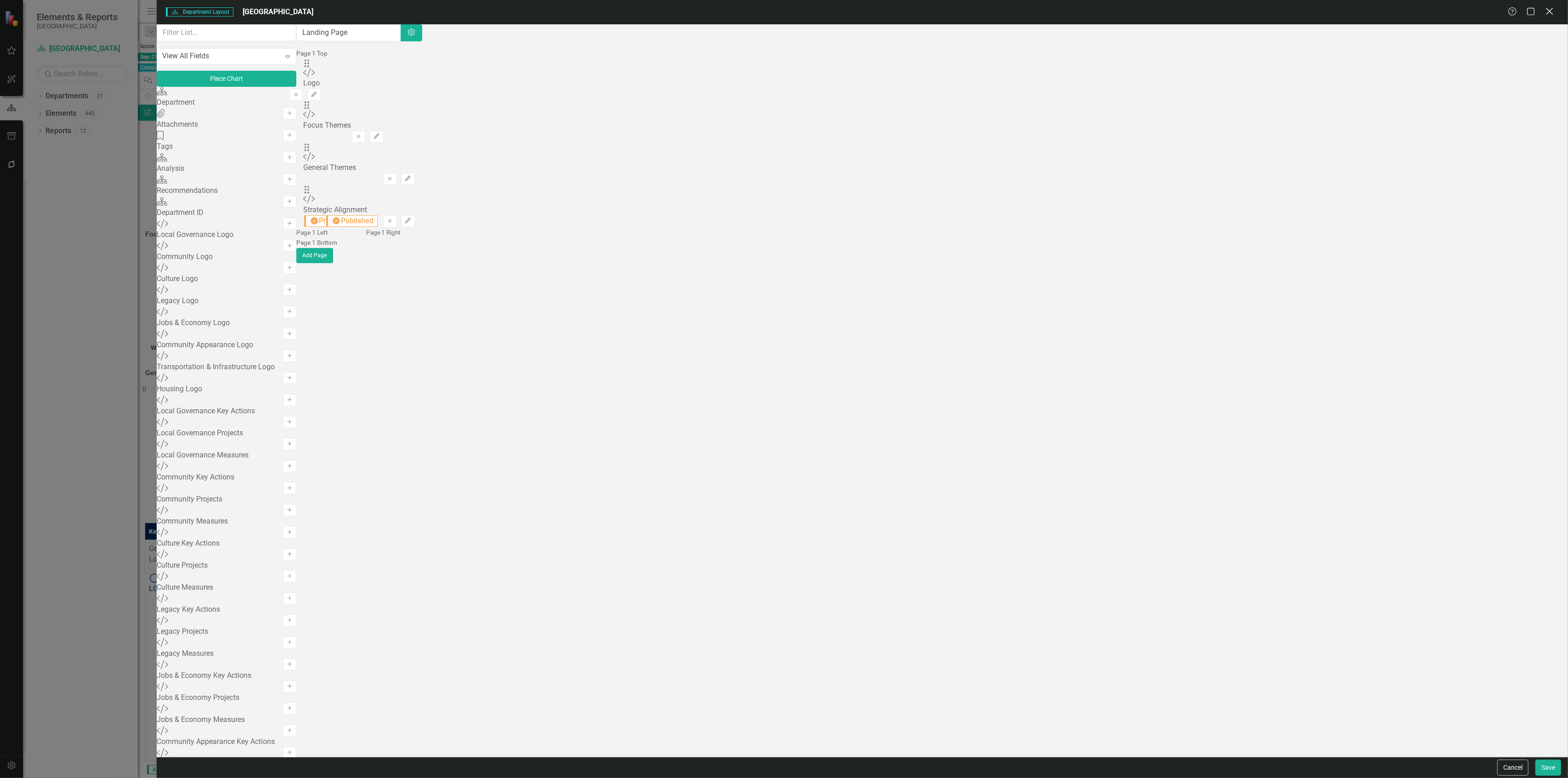
click at [784, 12] on icon "Close" at bounding box center [1549, 11] width 12 height 9
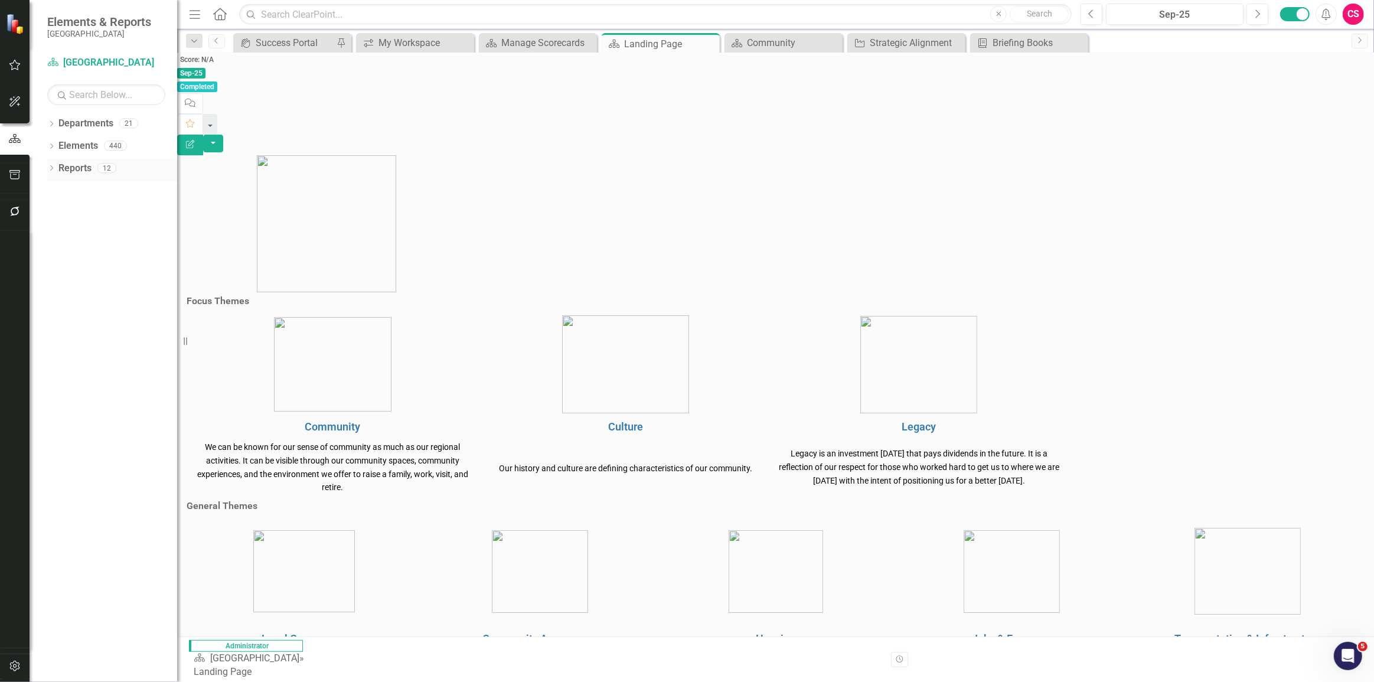
click at [88, 176] on div "Reports" at bounding box center [74, 168] width 33 height 19
click at [67, 171] on link "Reports" at bounding box center [74, 169] width 33 height 14
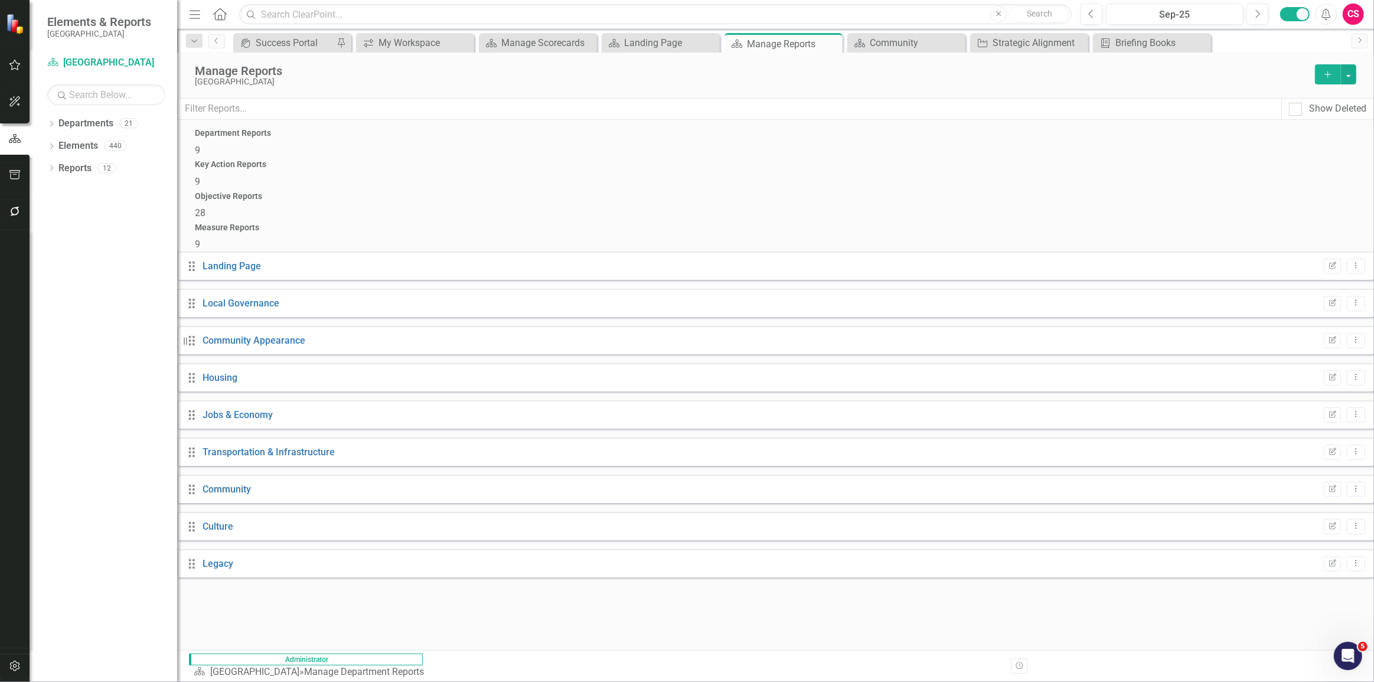
click at [617, 168] on div "Key Action Reports 9" at bounding box center [775, 174] width 1161 height 28
click at [205, 207] on span "28" at bounding box center [200, 212] width 11 height 11
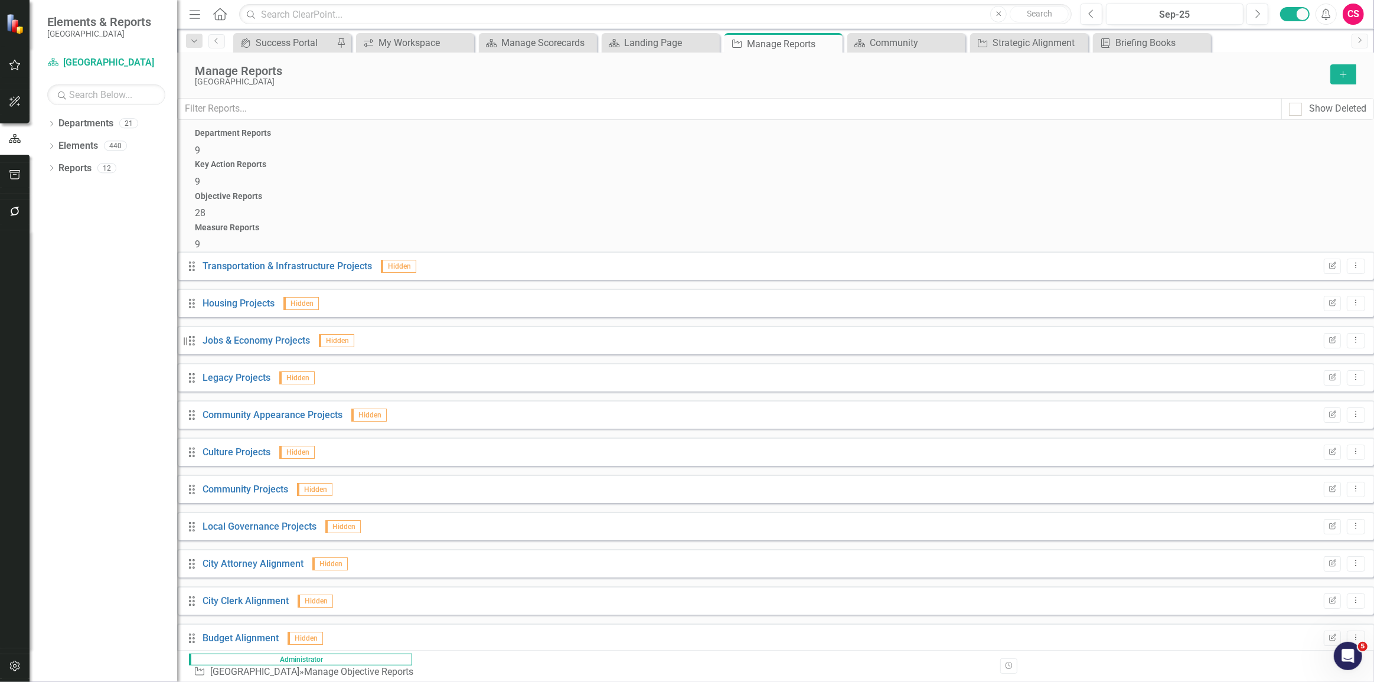
click at [1007, 223] on div "Measure Reports 9" at bounding box center [775, 237] width 1161 height 28
click at [290, 433] on link "City Attorney and clerk" at bounding box center [250, 563] width 96 height 11
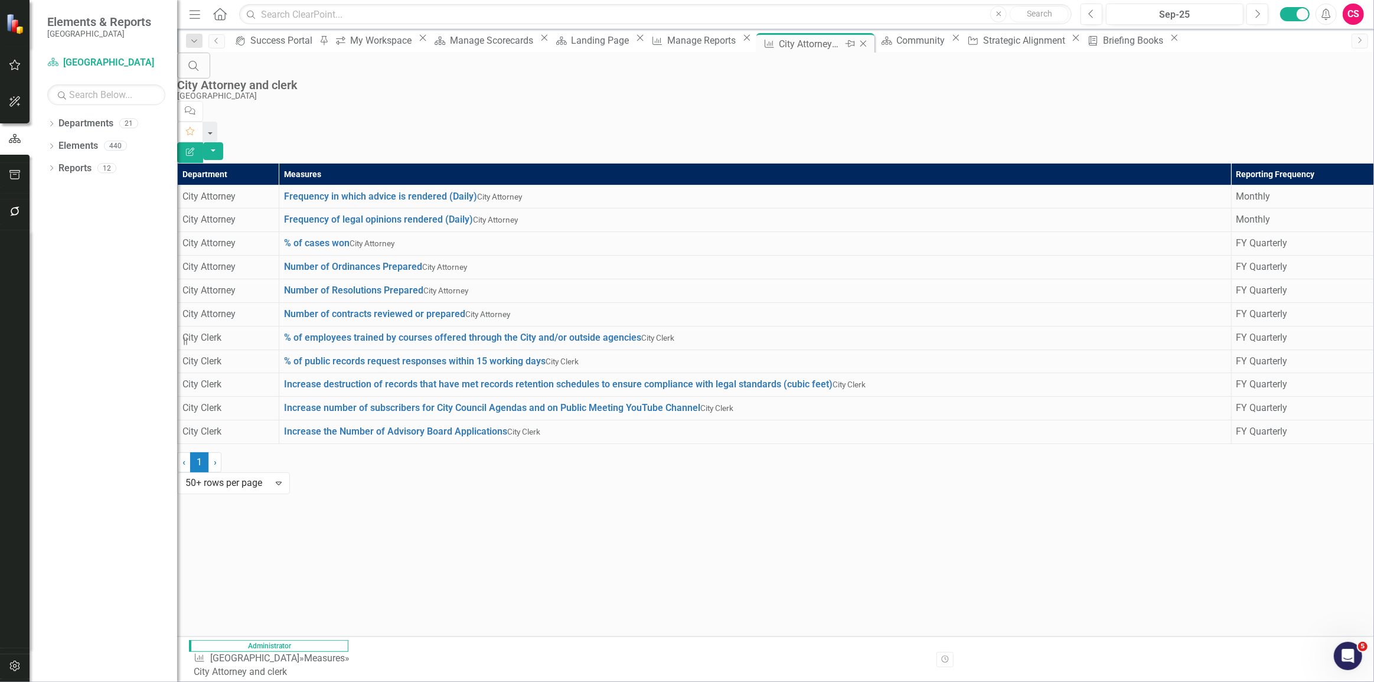
click at [869, 41] on icon "Close" at bounding box center [863, 43] width 12 height 9
